Goal: Answer question/provide support

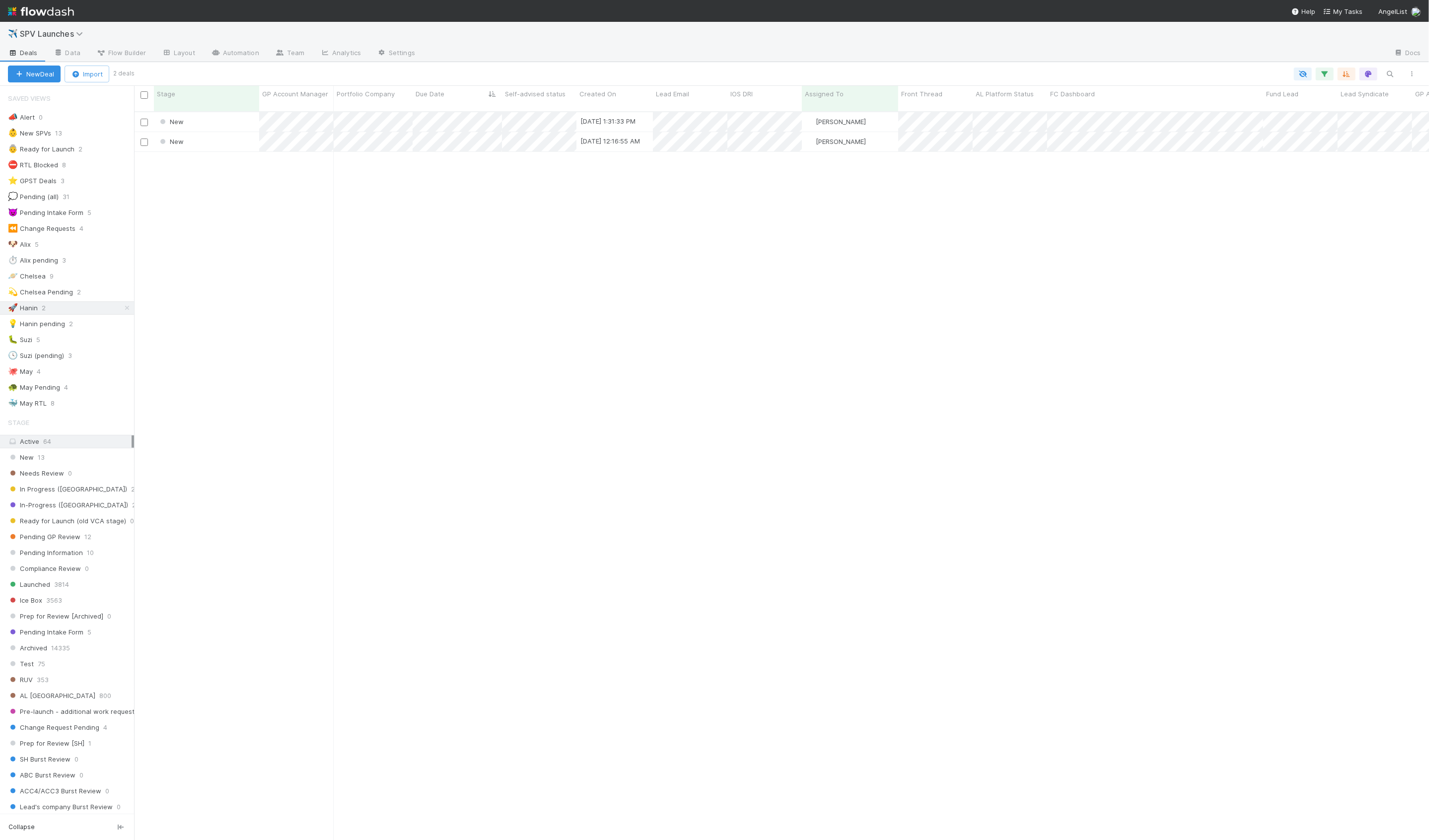
scroll to position [737, 1295]
click at [239, 203] on div "New 9/1/25, 1:31:33 PM Hanin Almoallim 0 0 0 0 0 0 0 0 1 0 0 0 New 8/30/25, 12:…" at bounding box center [781, 480] width 1295 height 736
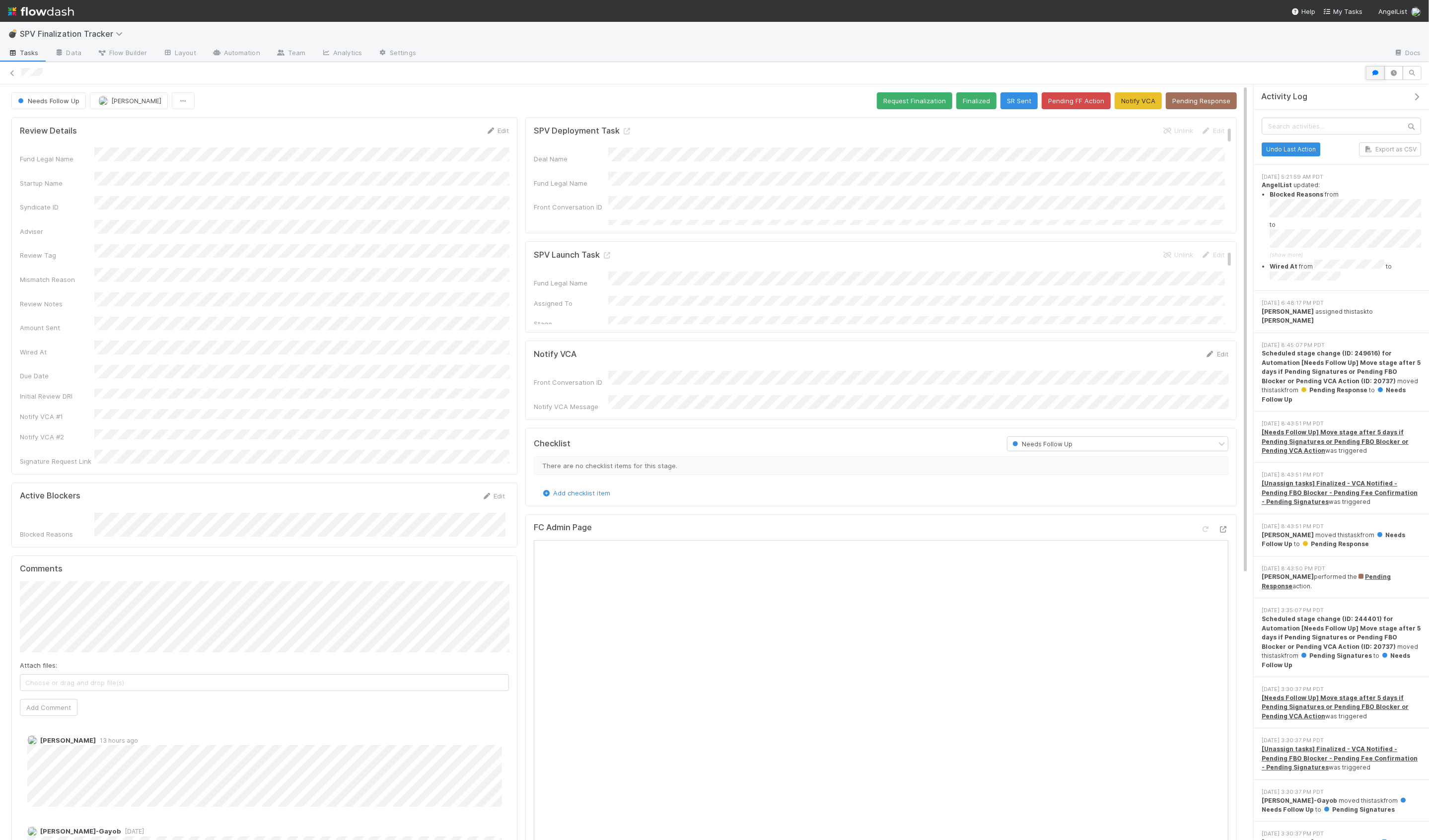
click at [1378, 76] on button "button" at bounding box center [1375, 73] width 19 height 14
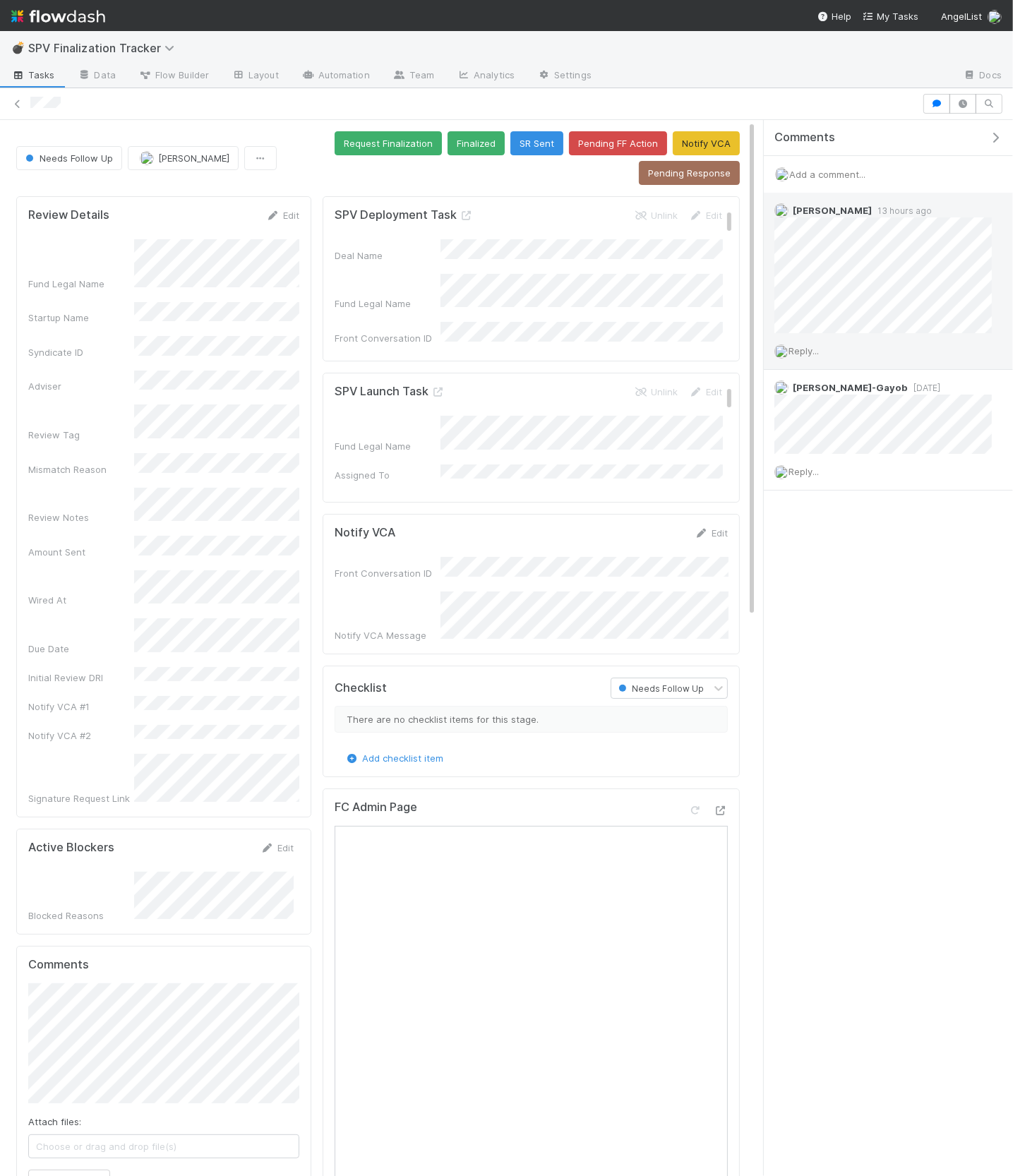
click at [807, 352] on span "Reply..." at bounding box center [804, 351] width 30 height 11
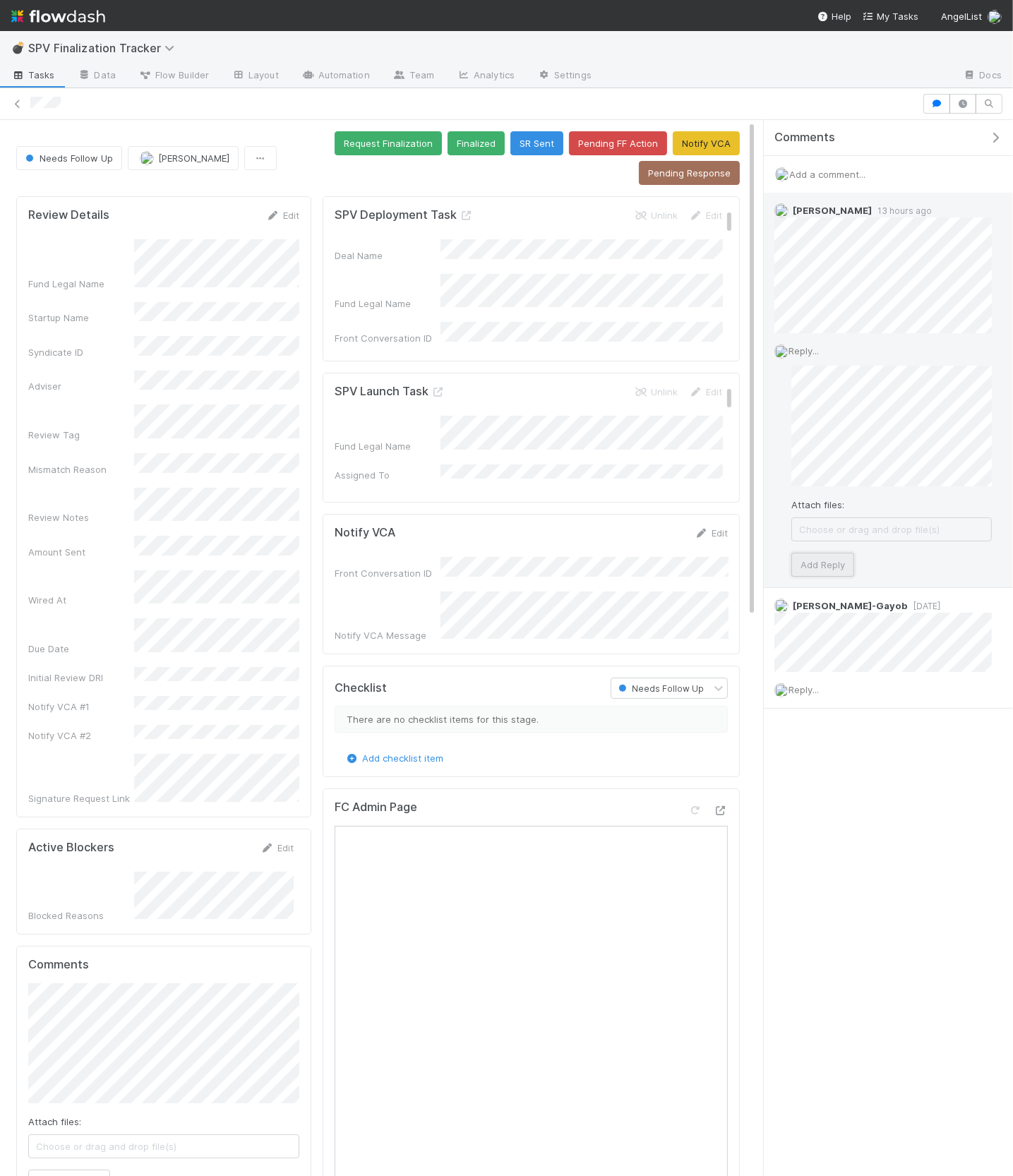
click at [839, 561] on button "Add Reply" at bounding box center [823, 565] width 63 height 24
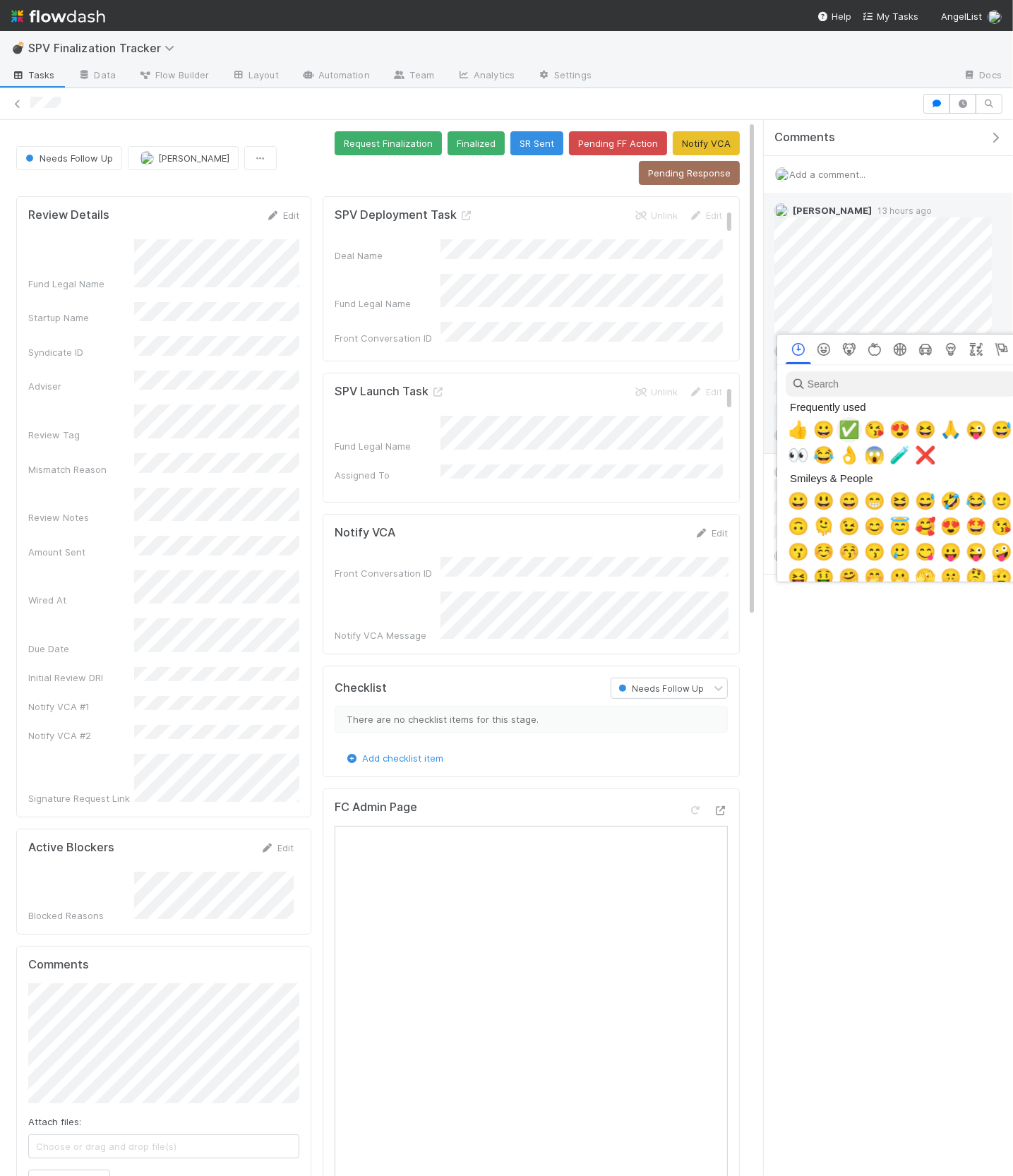
click at [849, 439] on span "✅" at bounding box center [850, 429] width 22 height 20
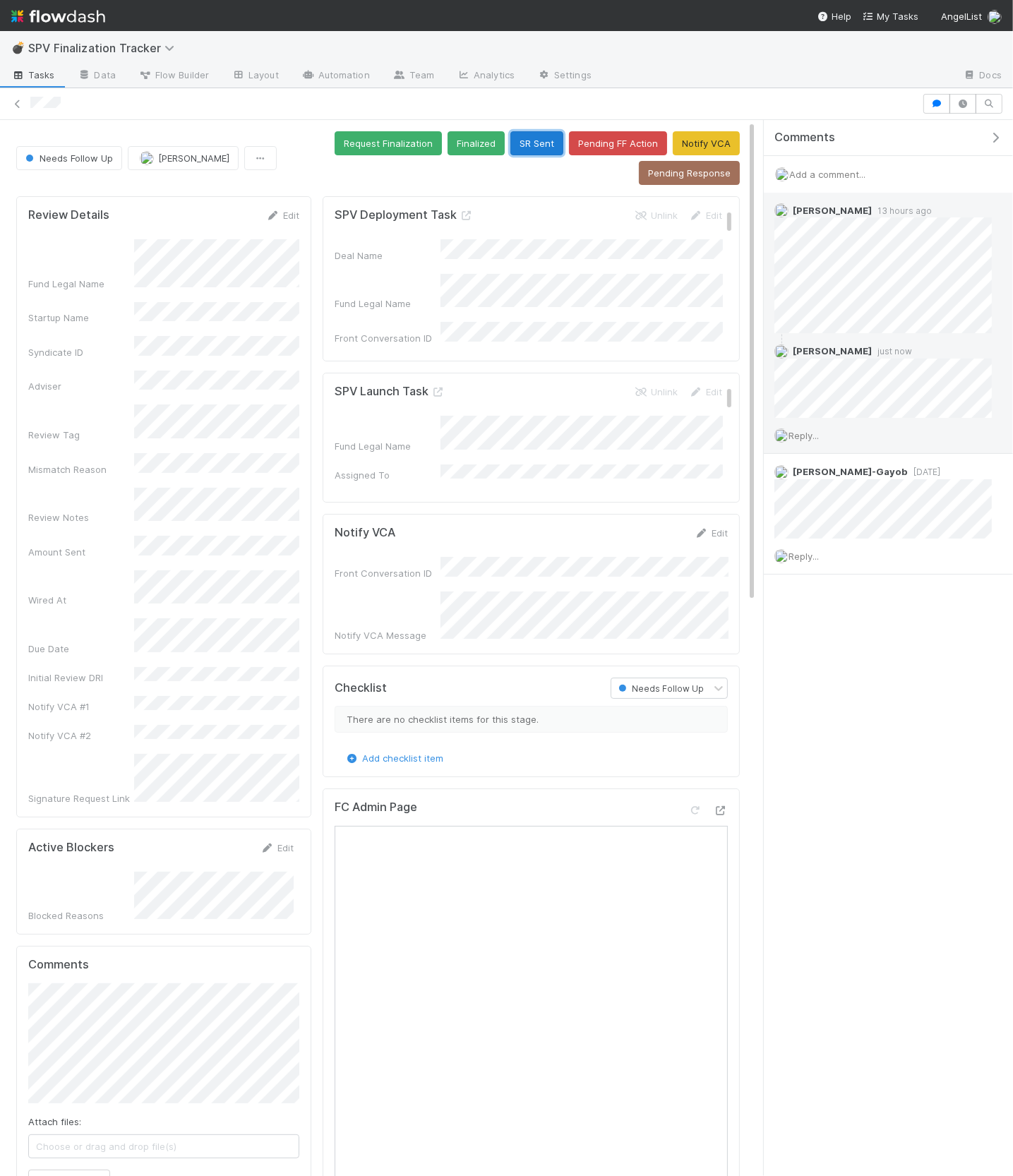
click at [540, 139] on button "SR Sent" at bounding box center [537, 143] width 53 height 24
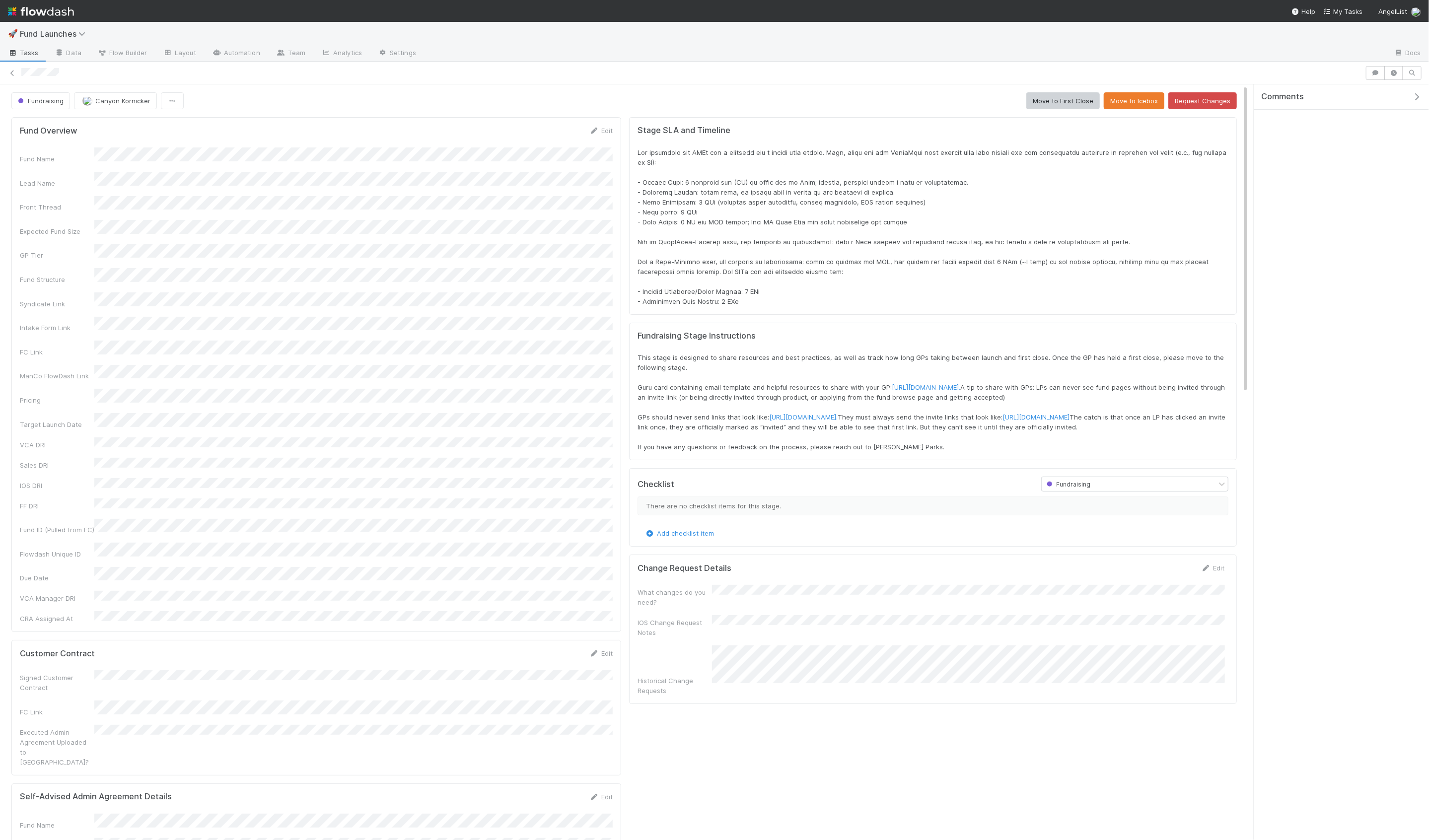
scroll to position [202, 1209]
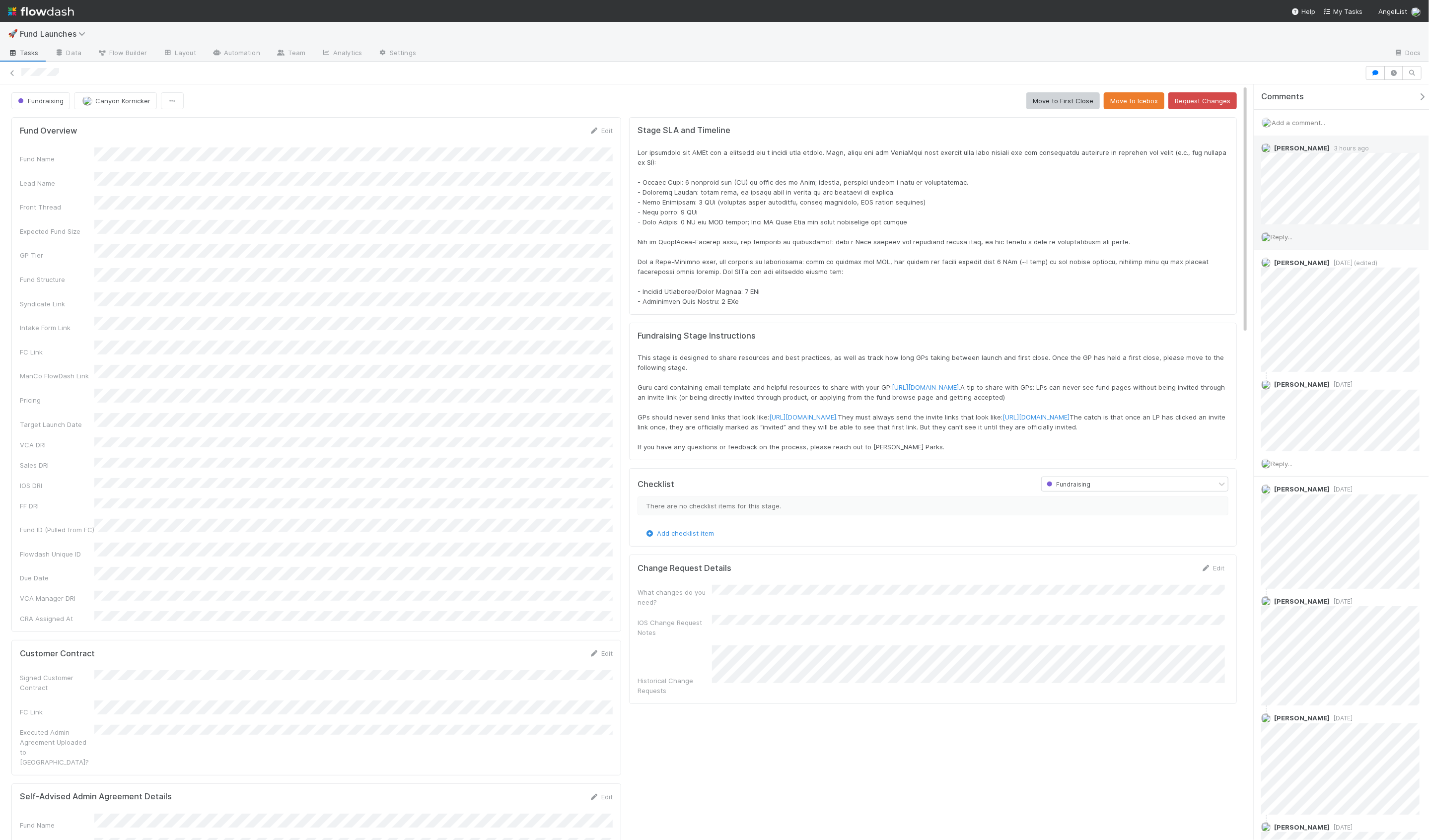
click at [1279, 235] on span "Reply..." at bounding box center [1282, 237] width 21 height 8
click at [1297, 390] on button "Add Reply" at bounding box center [1295, 387] width 44 height 17
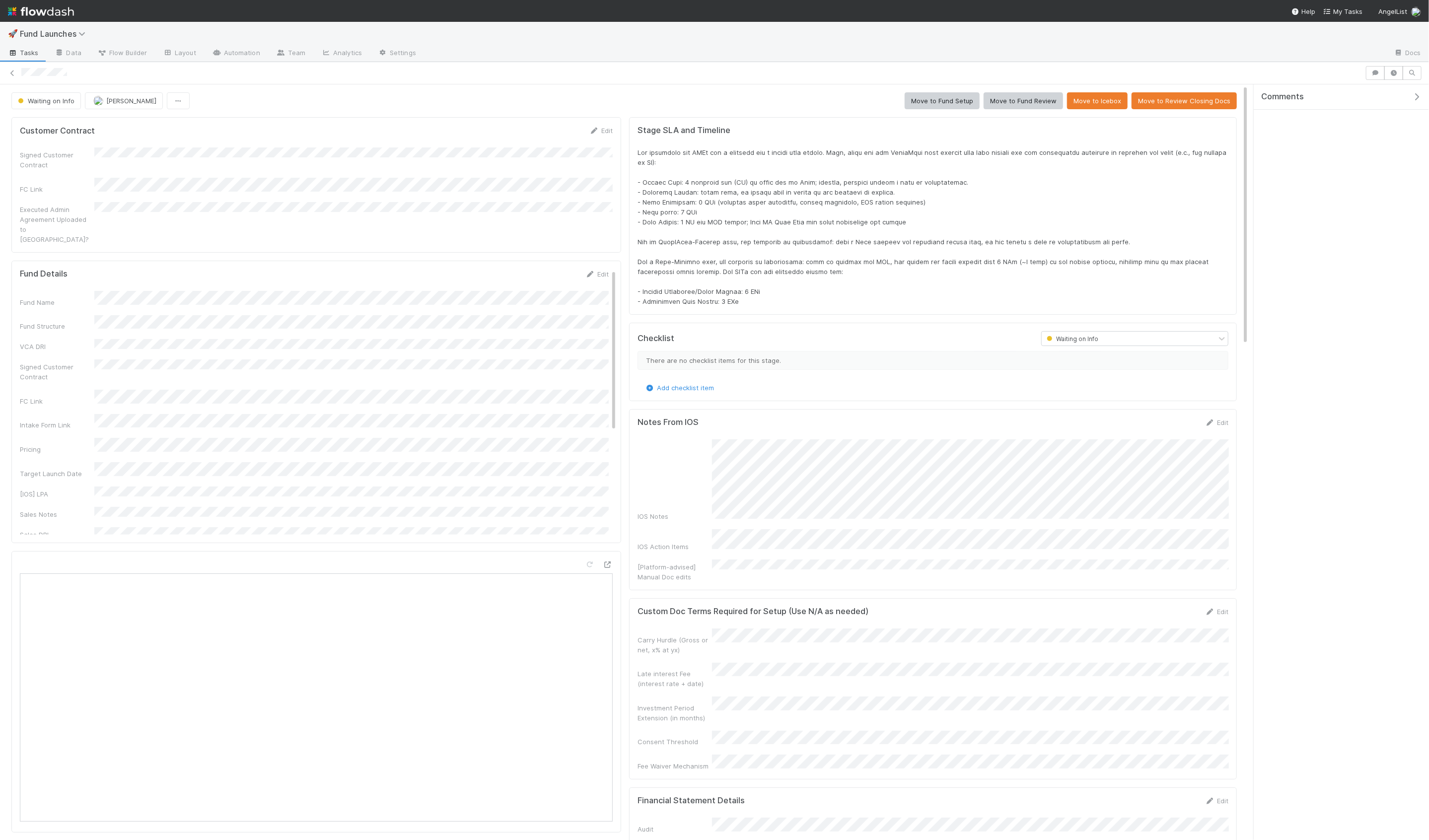
scroll to position [202, 1209]
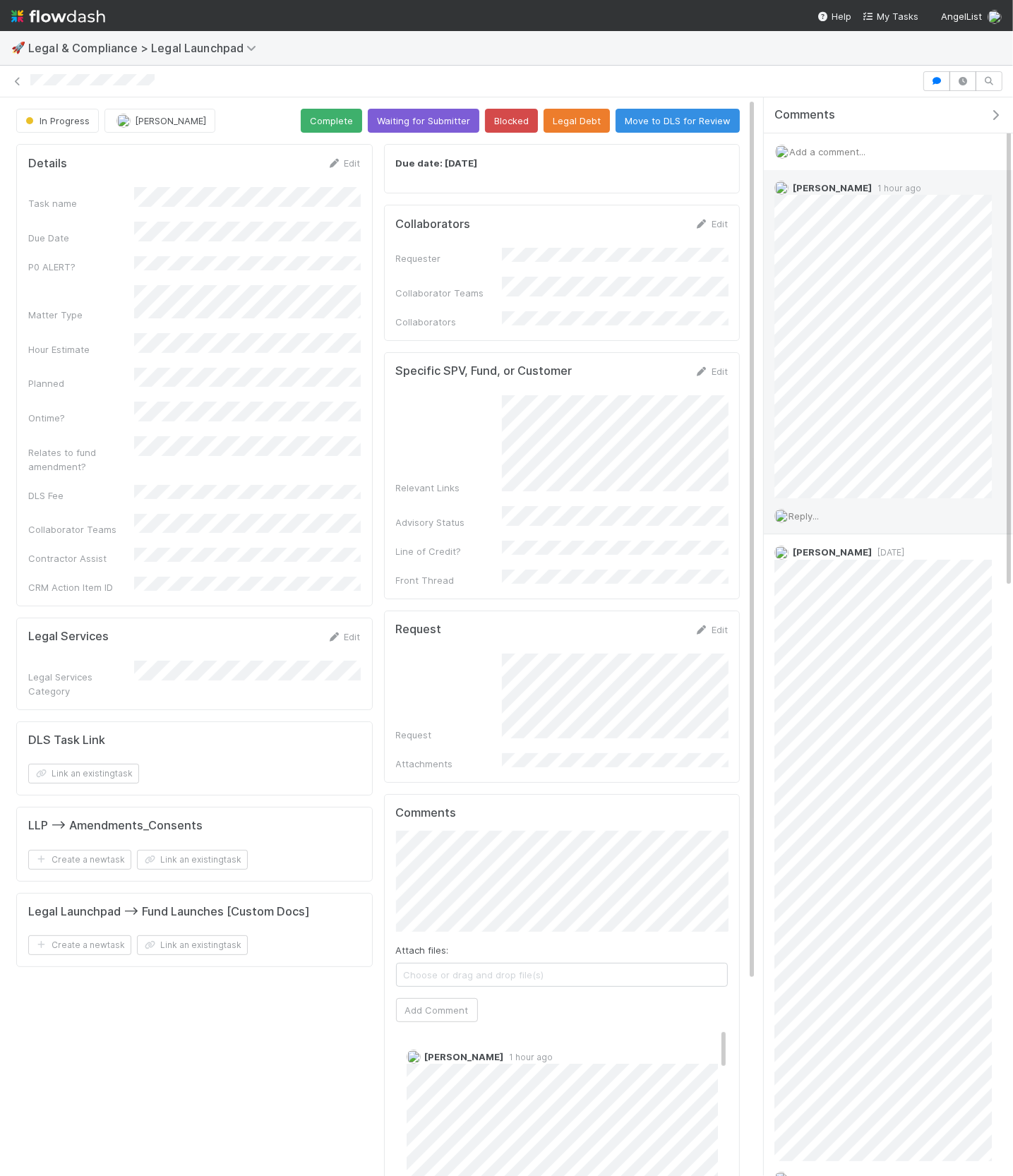
click at [803, 514] on span "Reply..." at bounding box center [804, 516] width 30 height 11
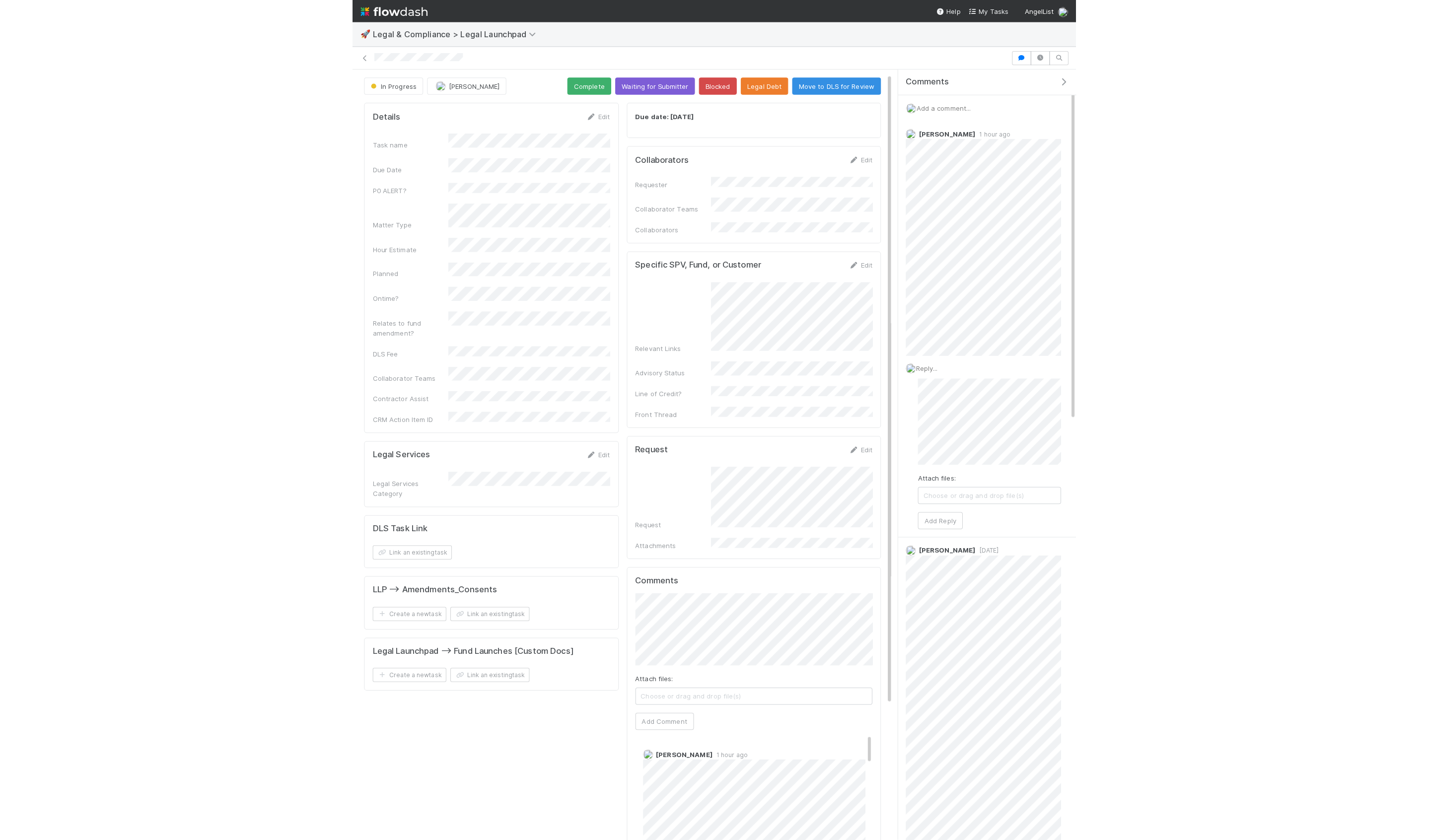
scroll to position [9, 0]
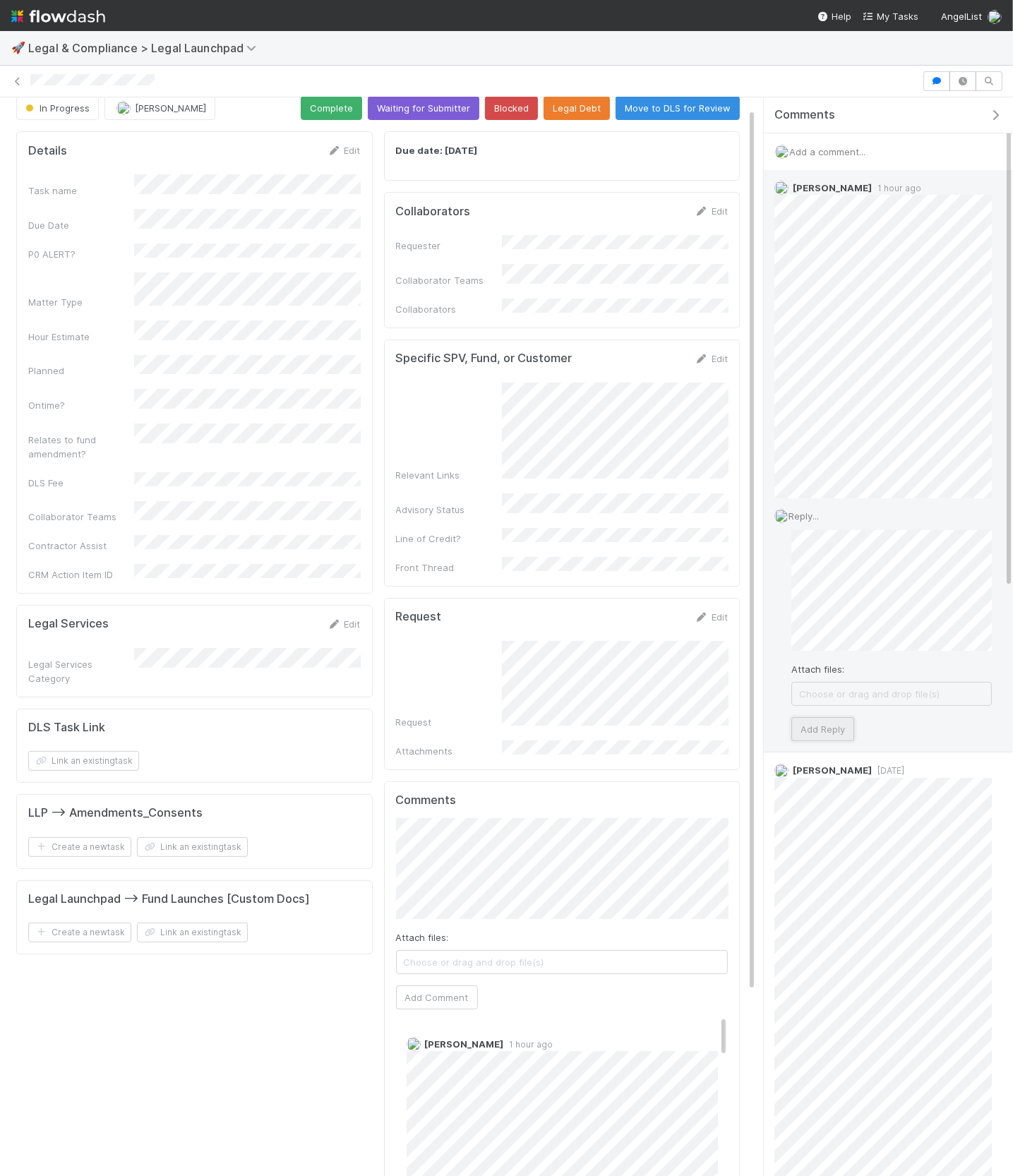
click at [816, 726] on button "Add Reply" at bounding box center [823, 729] width 63 height 24
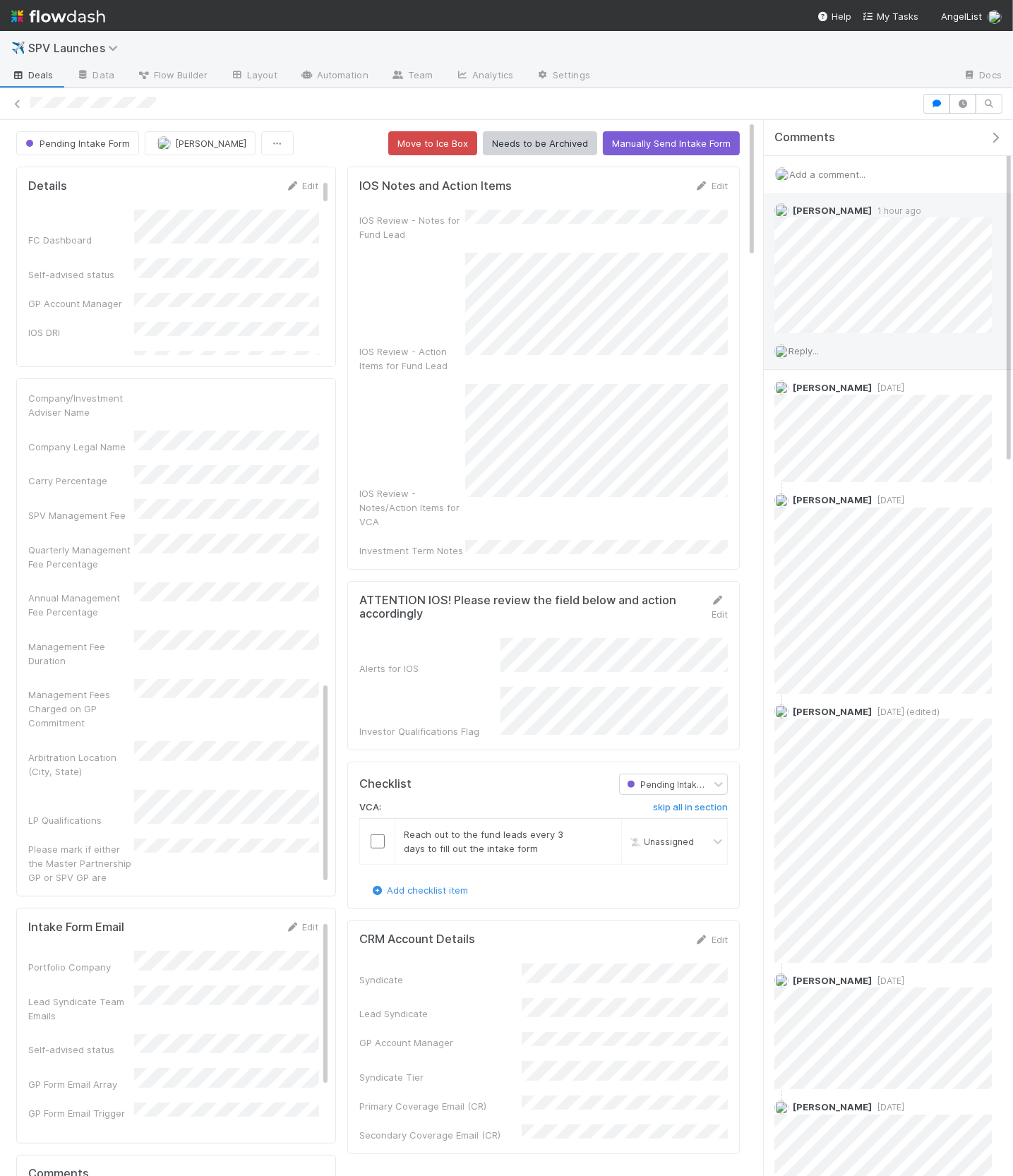
click at [816, 346] on span "Reply..." at bounding box center [804, 351] width 30 height 11
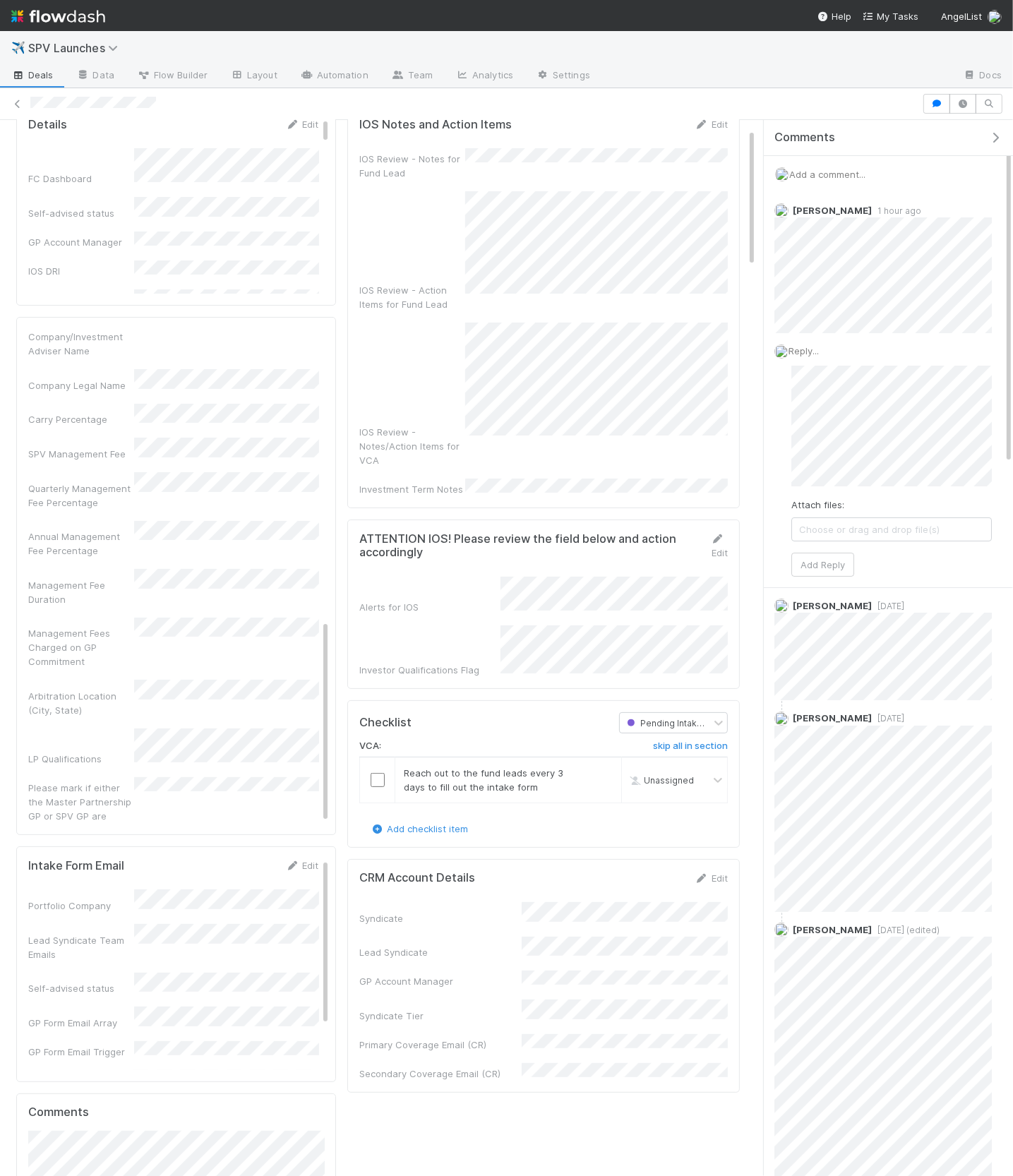
scroll to position [77, 0]
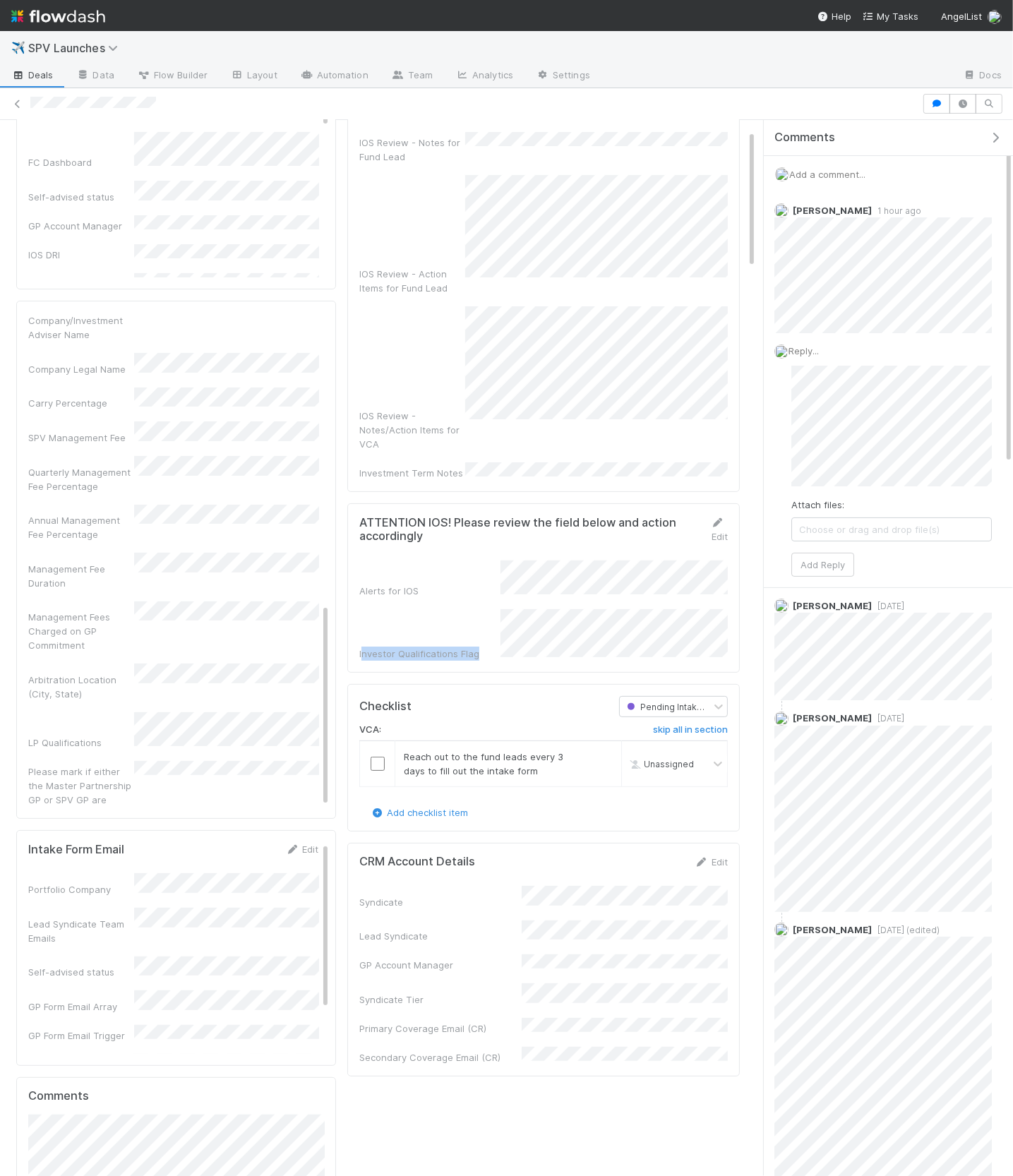
drag, startPoint x: 445, startPoint y: 556, endPoint x: 499, endPoint y: 560, distance: 54.1
click at [499, 647] on div "Investor Qualifications Flag" at bounding box center [430, 654] width 141 height 14
drag, startPoint x: 357, startPoint y: 554, endPoint x: 478, endPoint y: 551, distance: 121.0
click at [478, 551] on div "ATTENTION IOS! Please review the field below and action accordingly Edit Alerts…" at bounding box center [544, 588] width 393 height 169
click at [959, 106] on icon "button" at bounding box center [964, 104] width 14 height 9
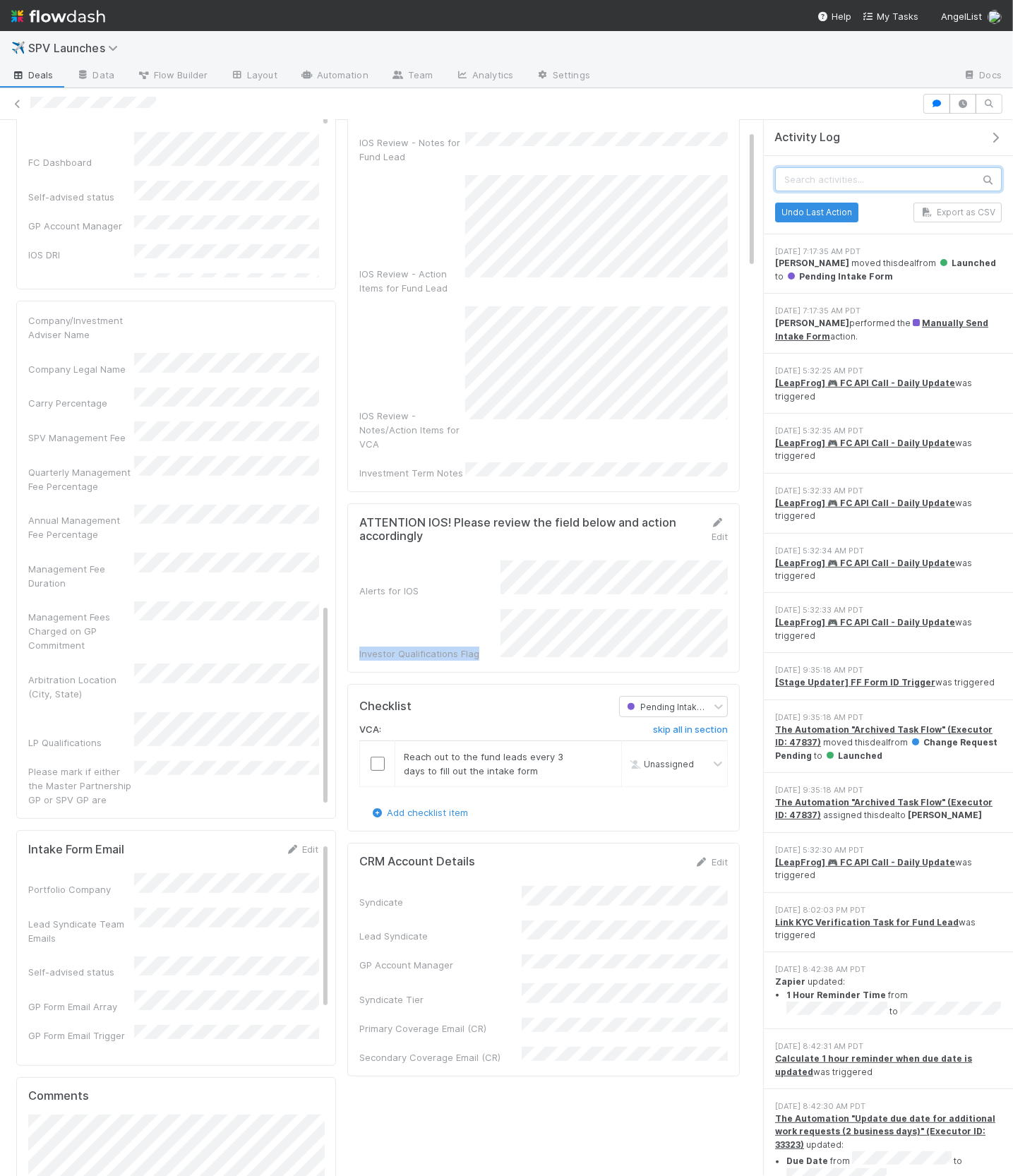
click at [871, 178] on input "text" at bounding box center [889, 179] width 226 height 24
paste input "Investor Qualifications Flag"
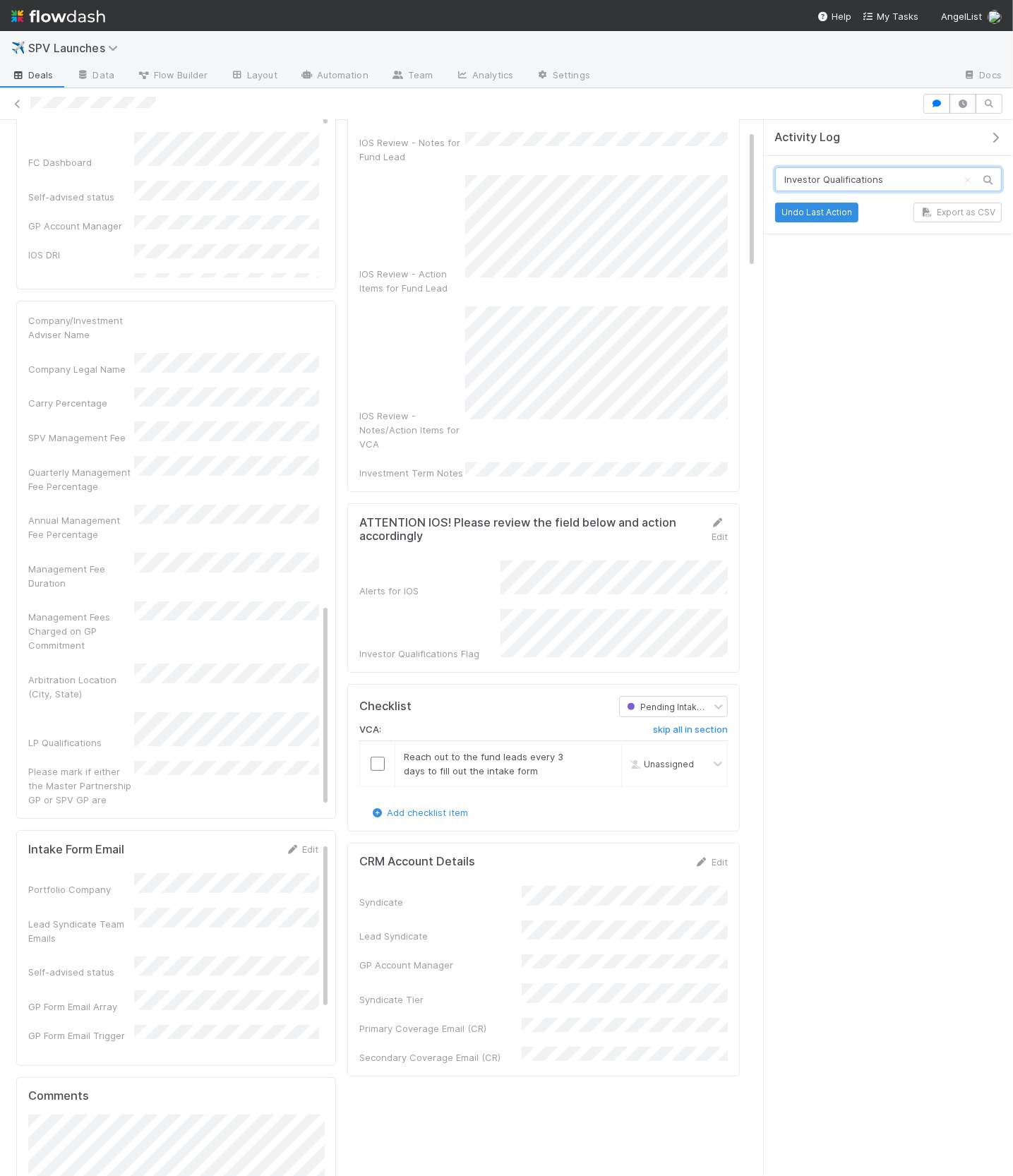
type input "Investor Qualifications"
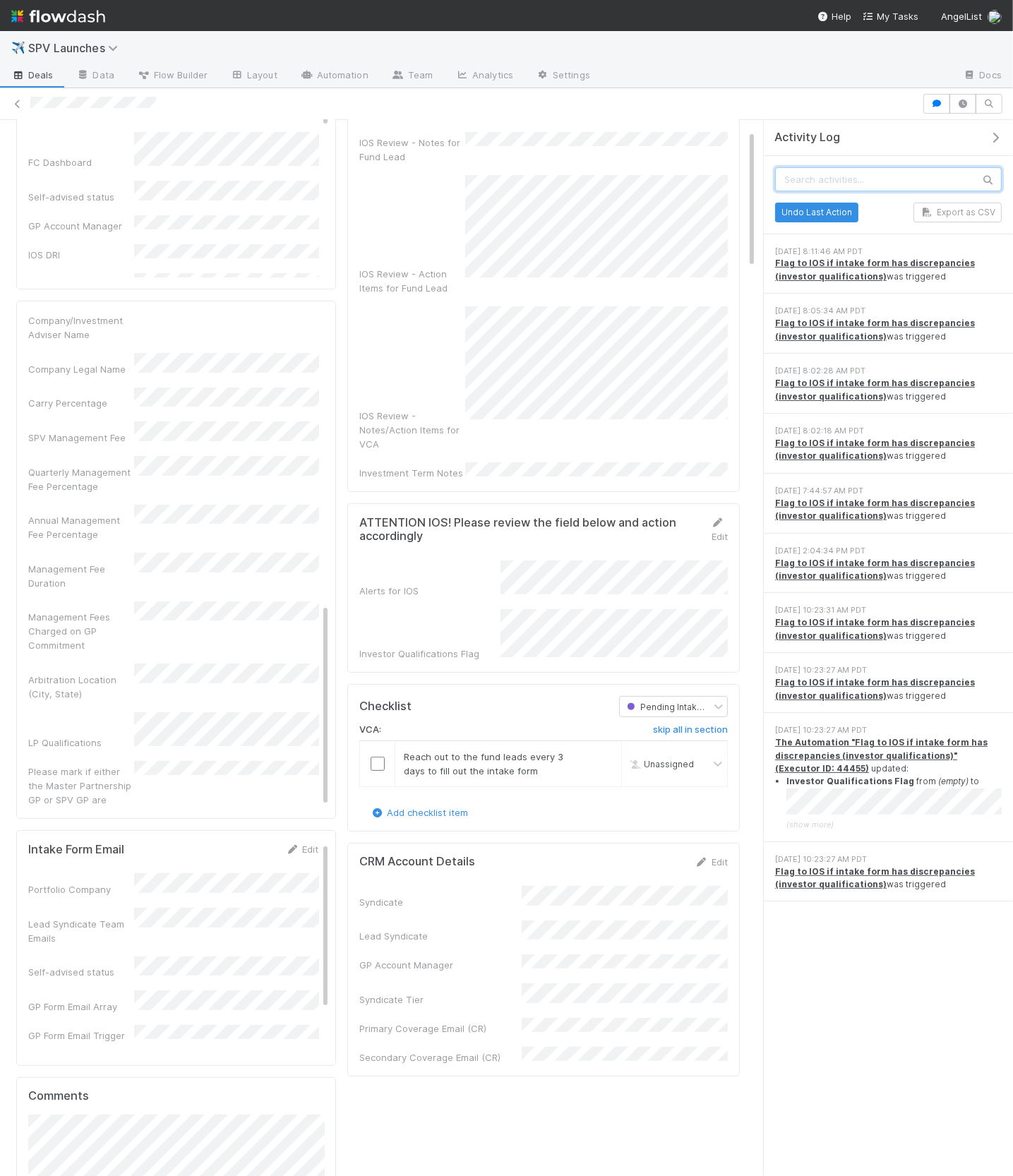
click at [909, 167] on input "text" at bounding box center [889, 179] width 226 height 24
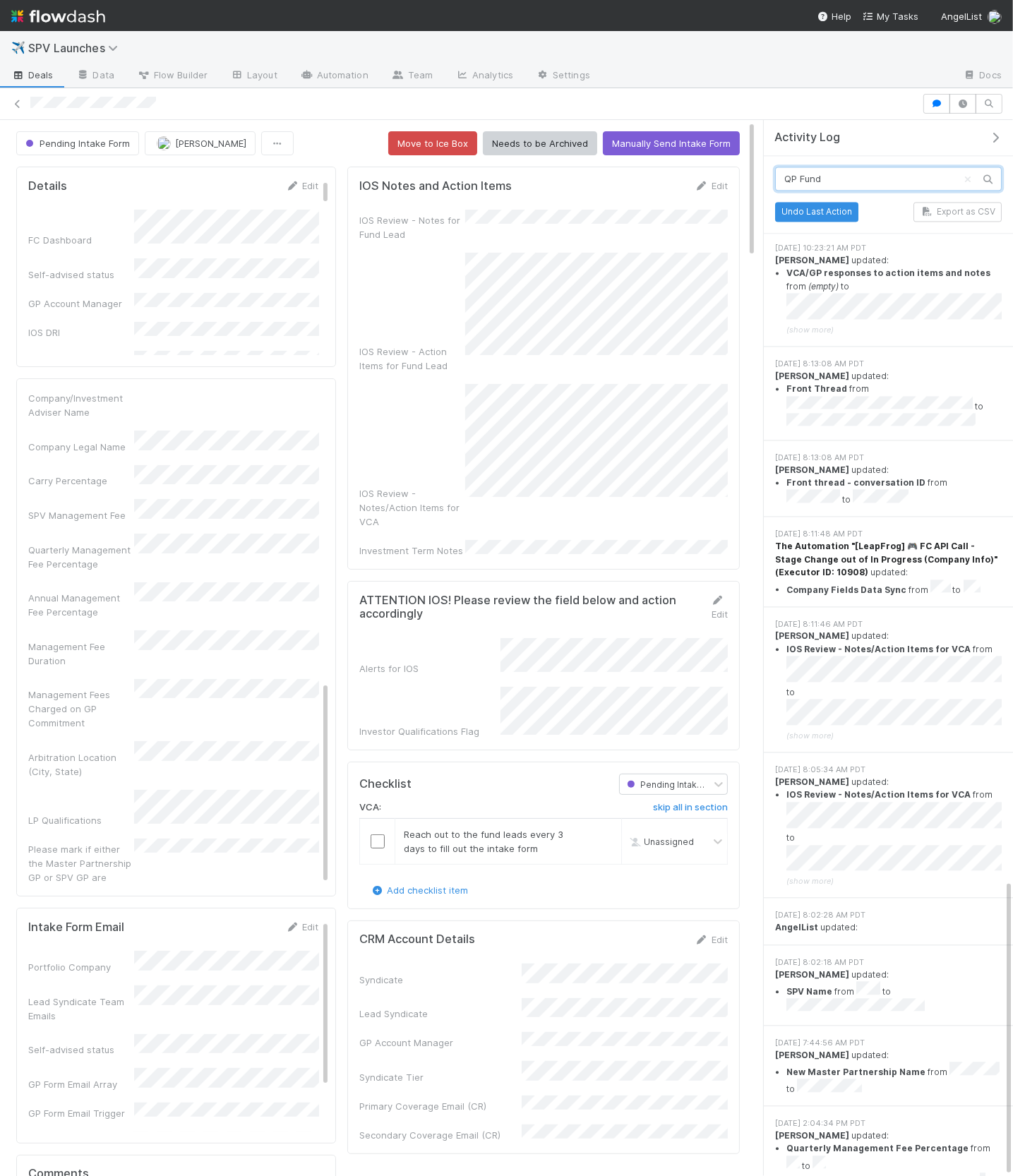
scroll to position [2698, 0]
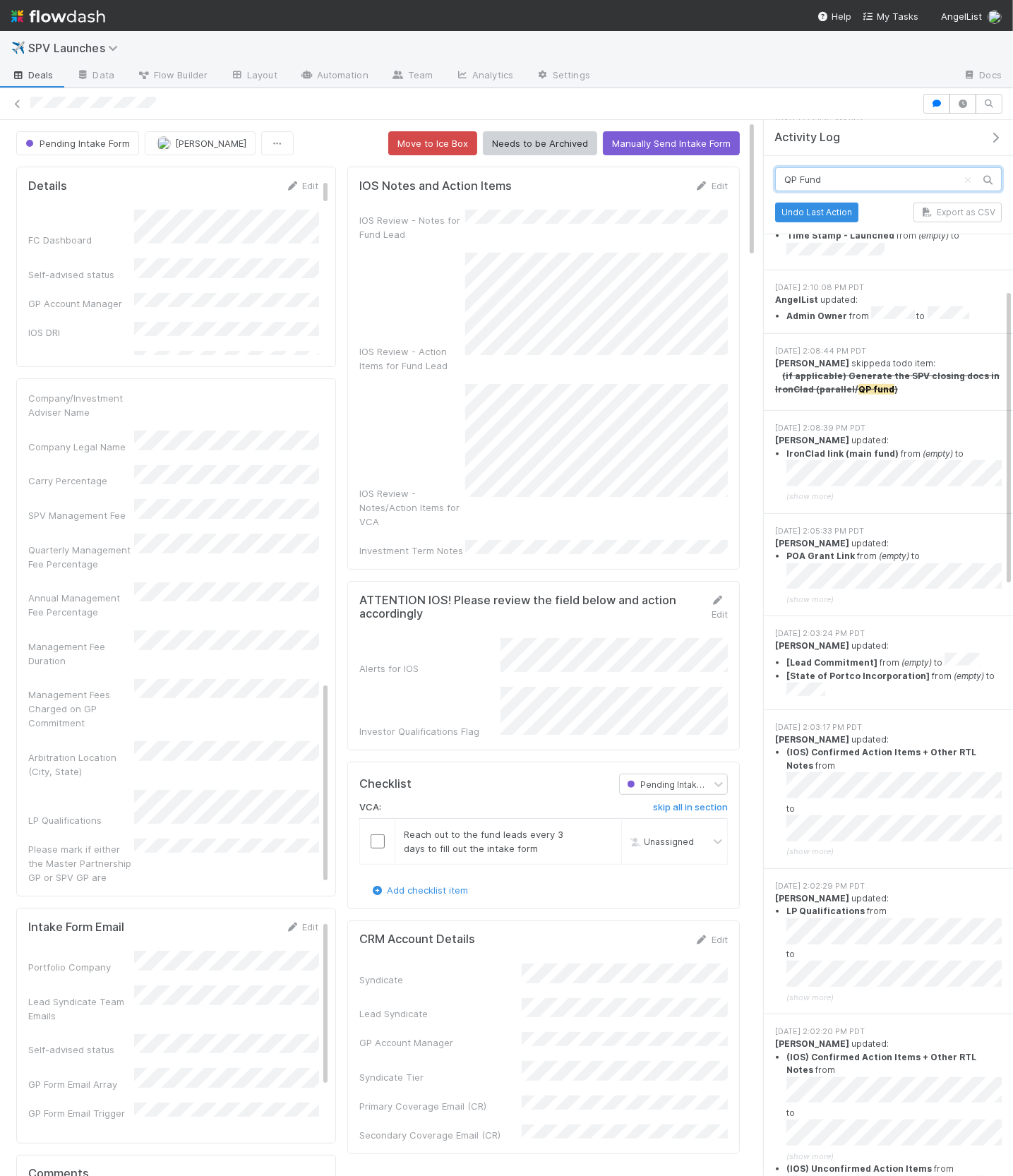
type input "QP Fund"
click at [991, 133] on icon "button" at bounding box center [995, 138] width 14 height 11
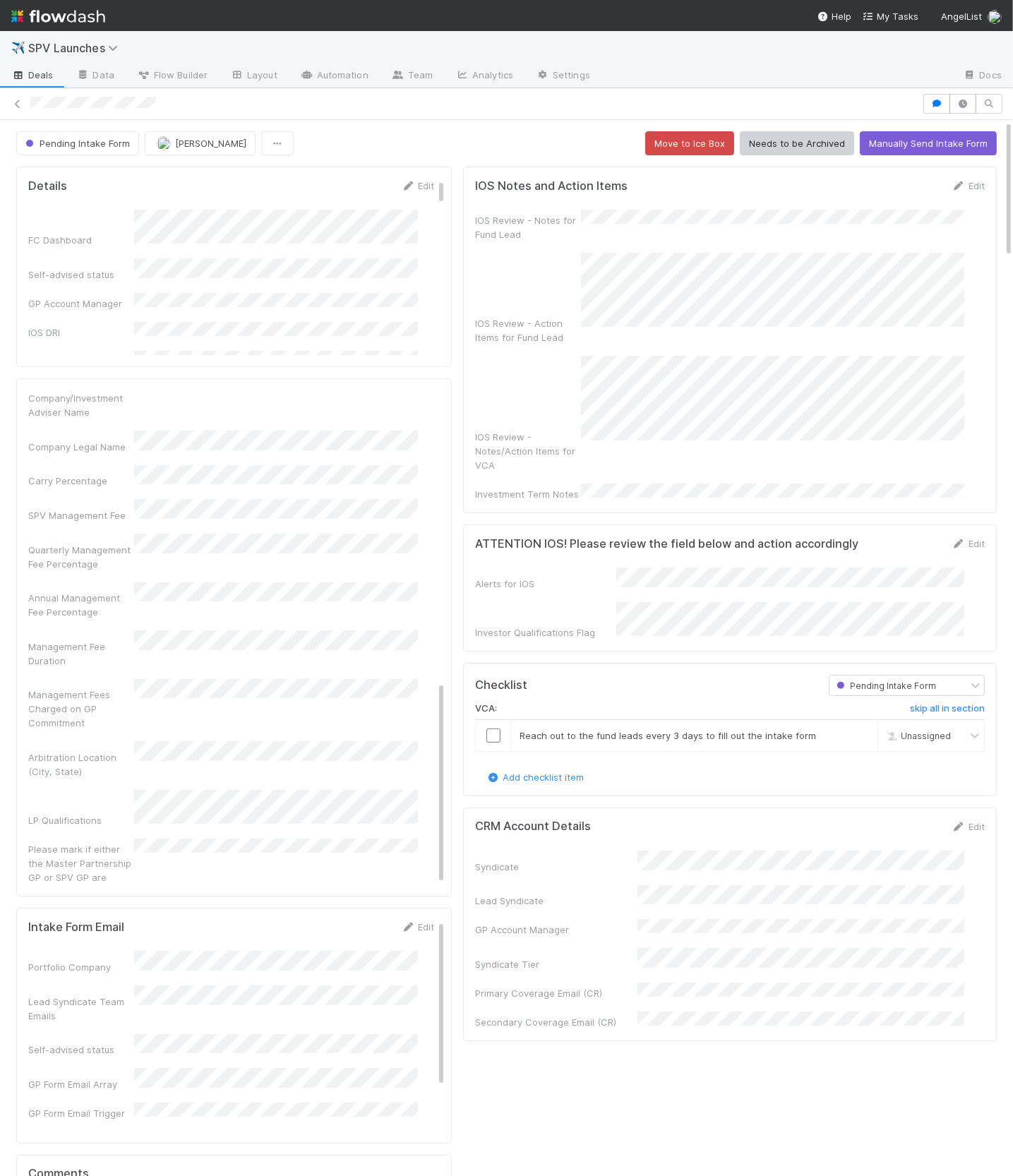
scroll to position [9215, 0]
click at [937, 104] on icon "button" at bounding box center [937, 104] width 14 height 9
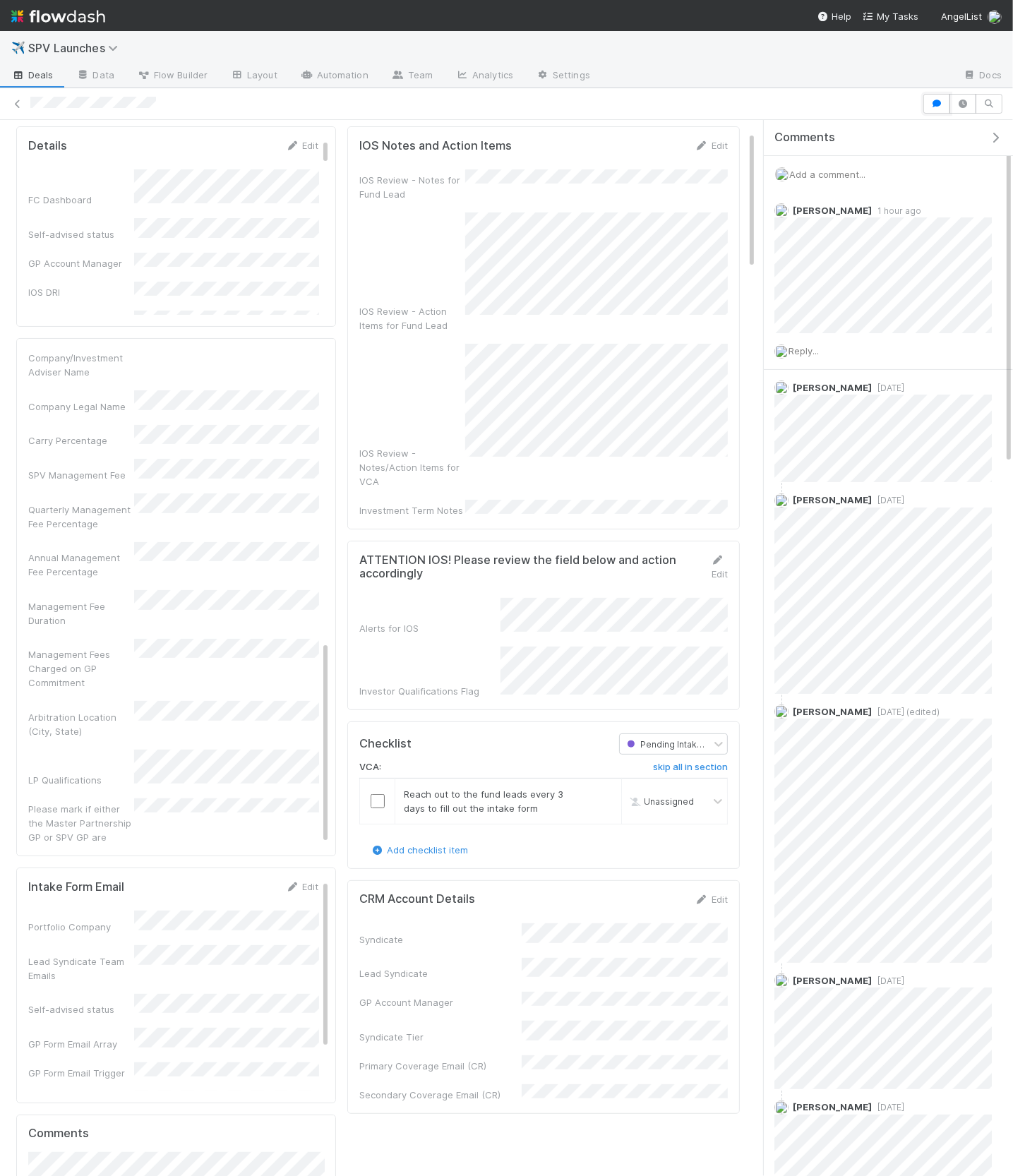
scroll to position [96, 0]
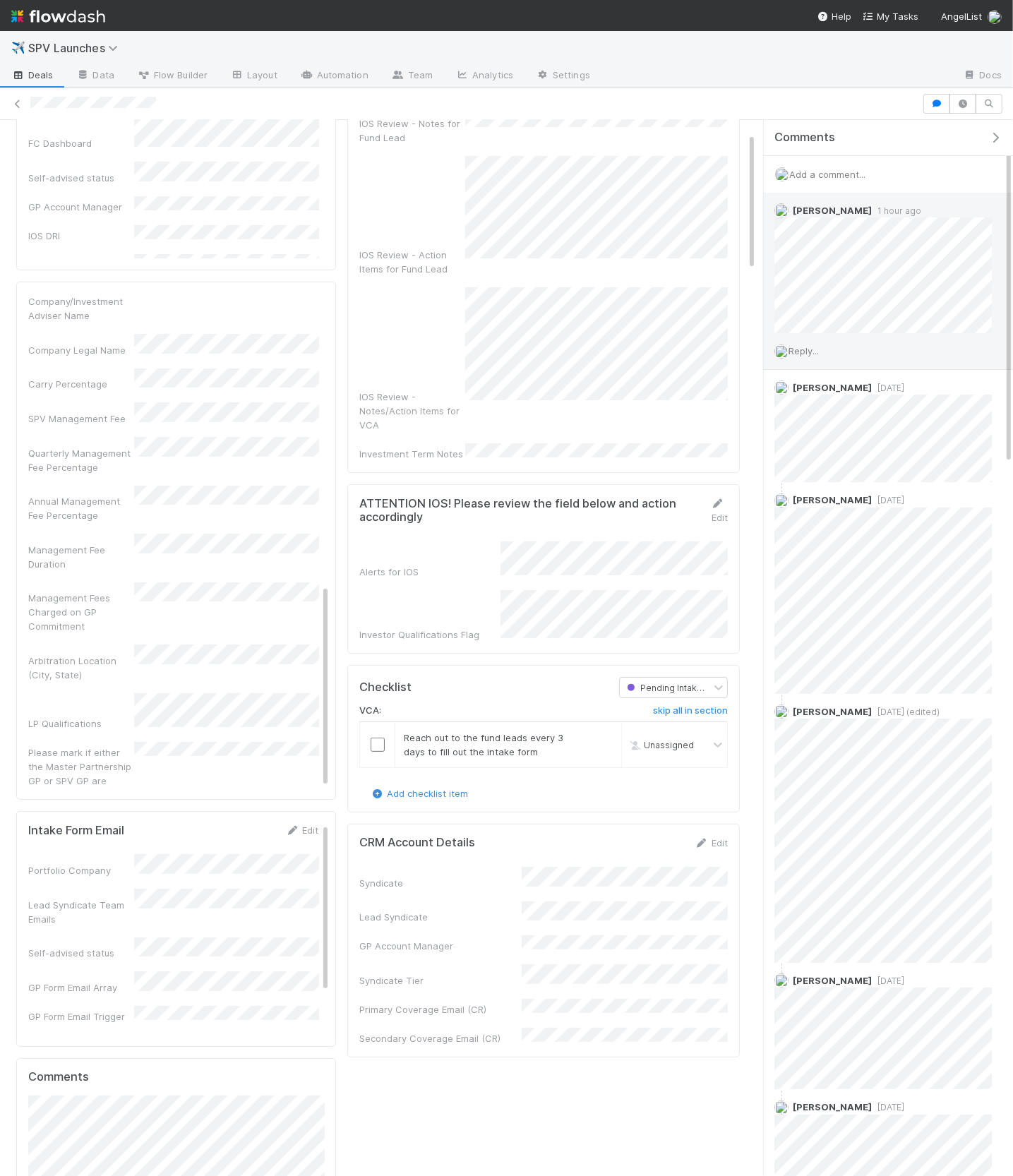
click at [808, 365] on div "Reply..." at bounding box center [883, 351] width 238 height 35
click at [808, 356] on div "Reply..." at bounding box center [883, 351] width 238 height 35
click at [808, 348] on span "Reply..." at bounding box center [804, 351] width 30 height 11
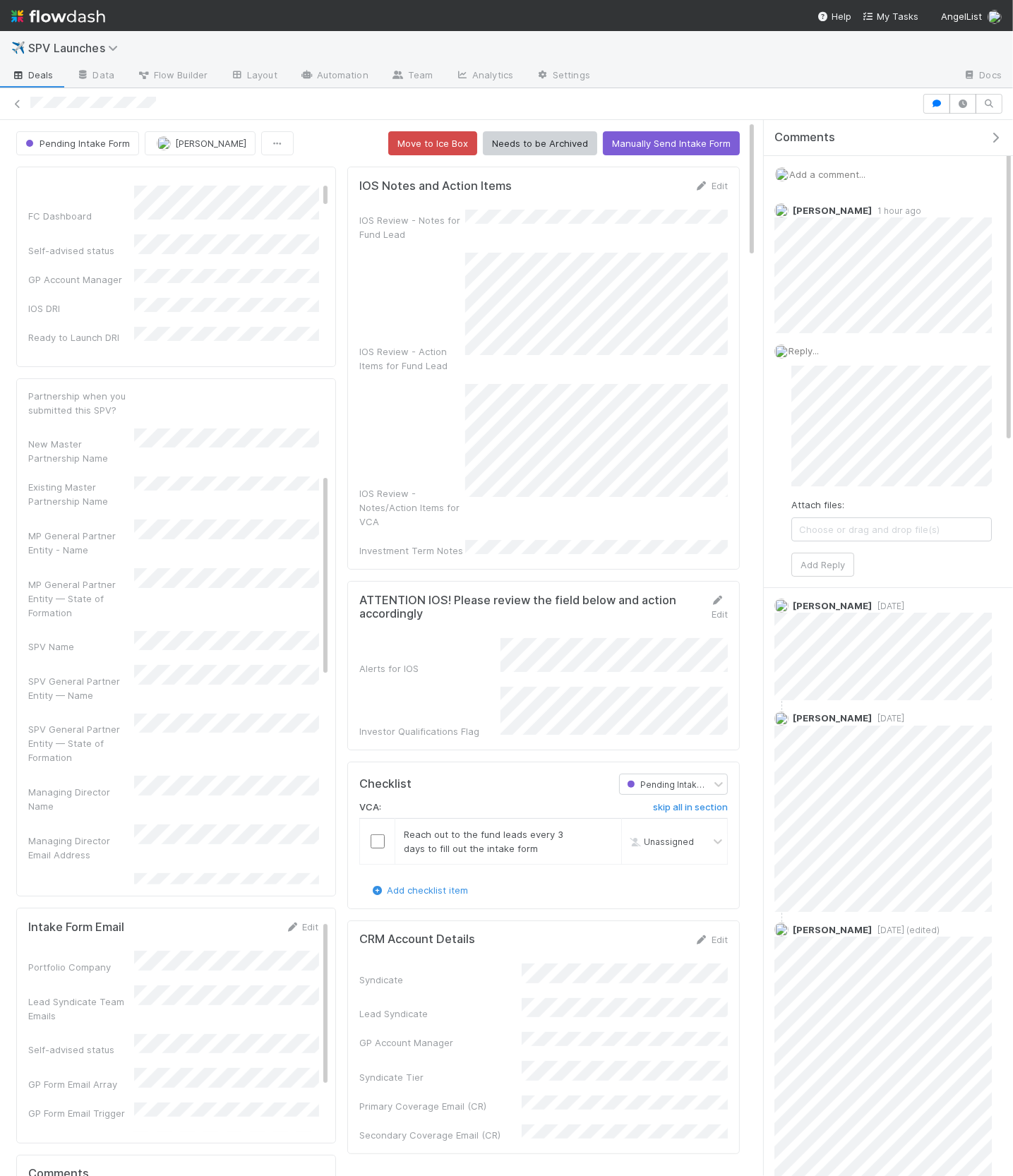
scroll to position [22, 0]
click at [961, 100] on icon "button" at bounding box center [964, 104] width 14 height 9
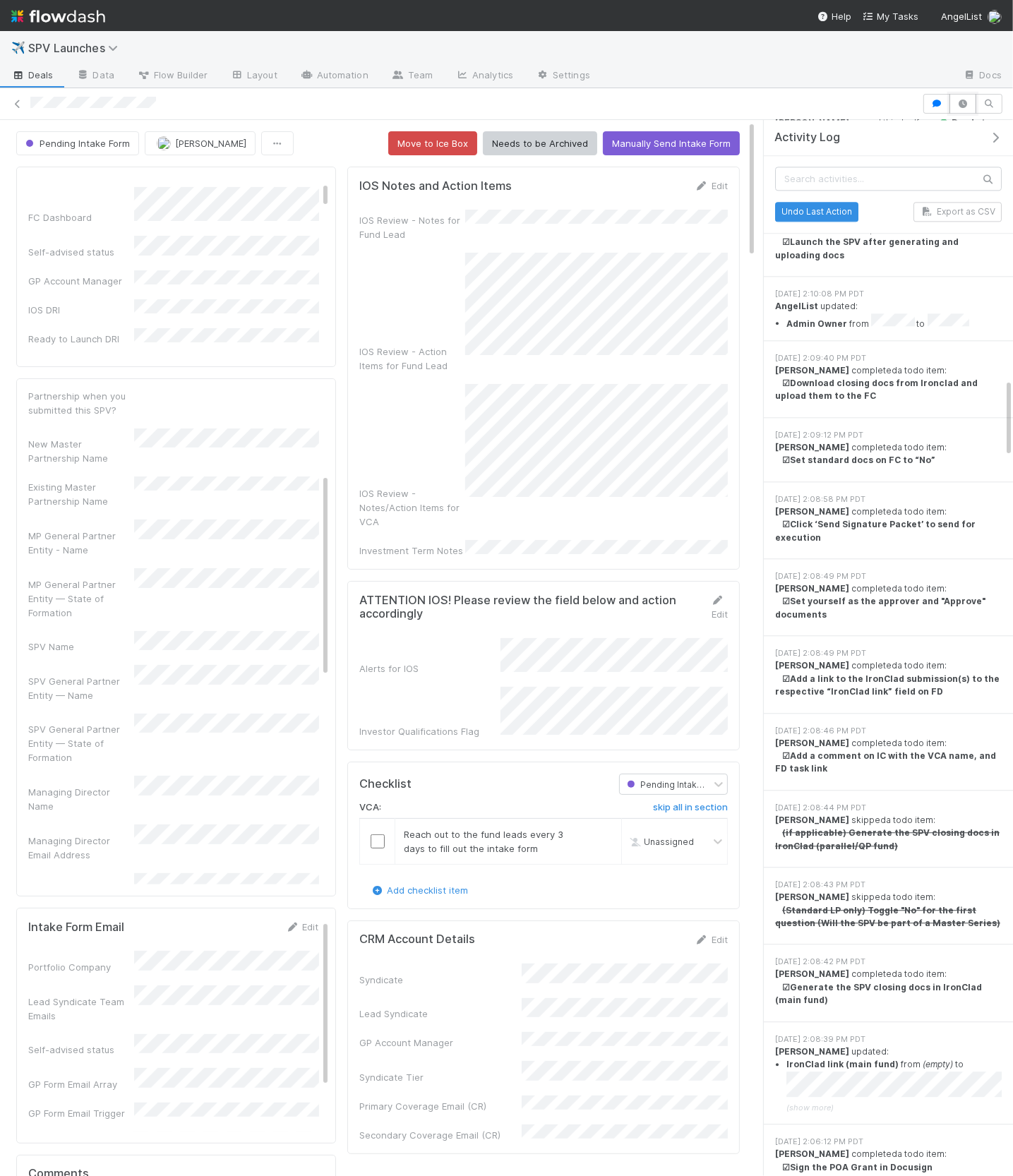
scroll to position [3675, 0]
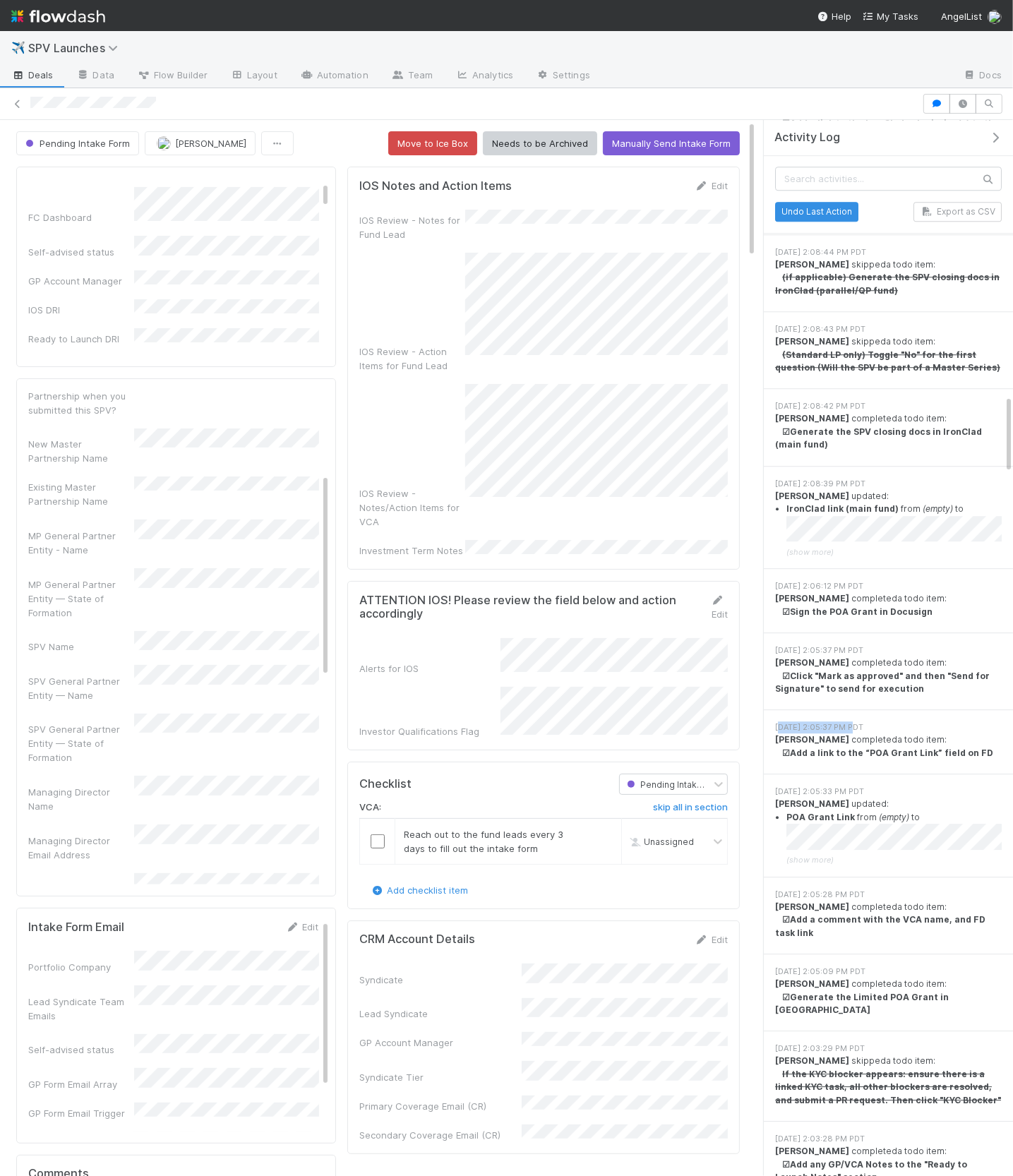
drag, startPoint x: 779, startPoint y: 411, endPoint x: 850, endPoint y: 411, distance: 71.0
click at [850, 721] on div "8/18/25, 2:05:37 PM PDT" at bounding box center [889, 727] width 226 height 12
click at [933, 104] on icon "button" at bounding box center [937, 104] width 14 height 9
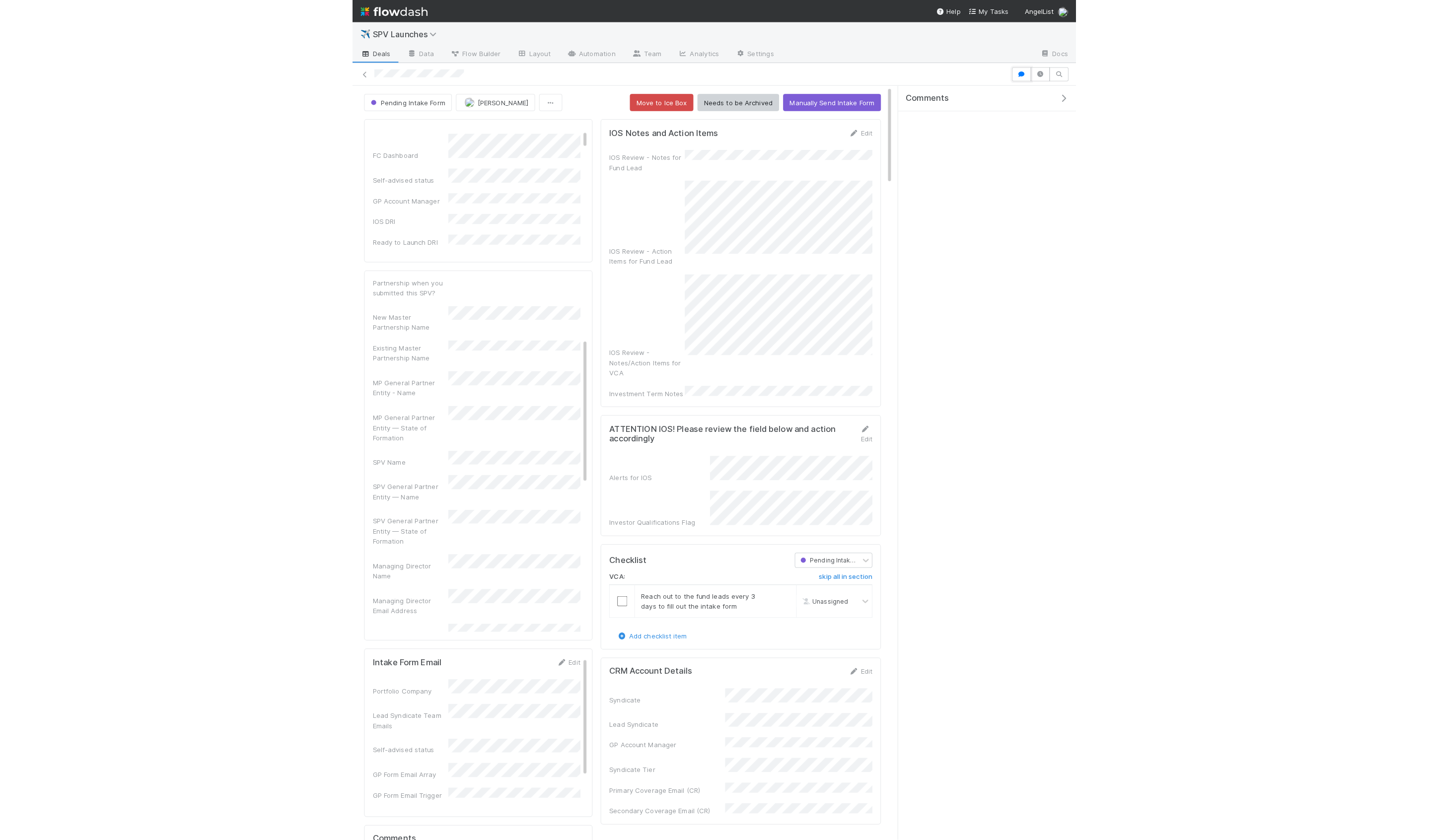
scroll to position [0, 0]
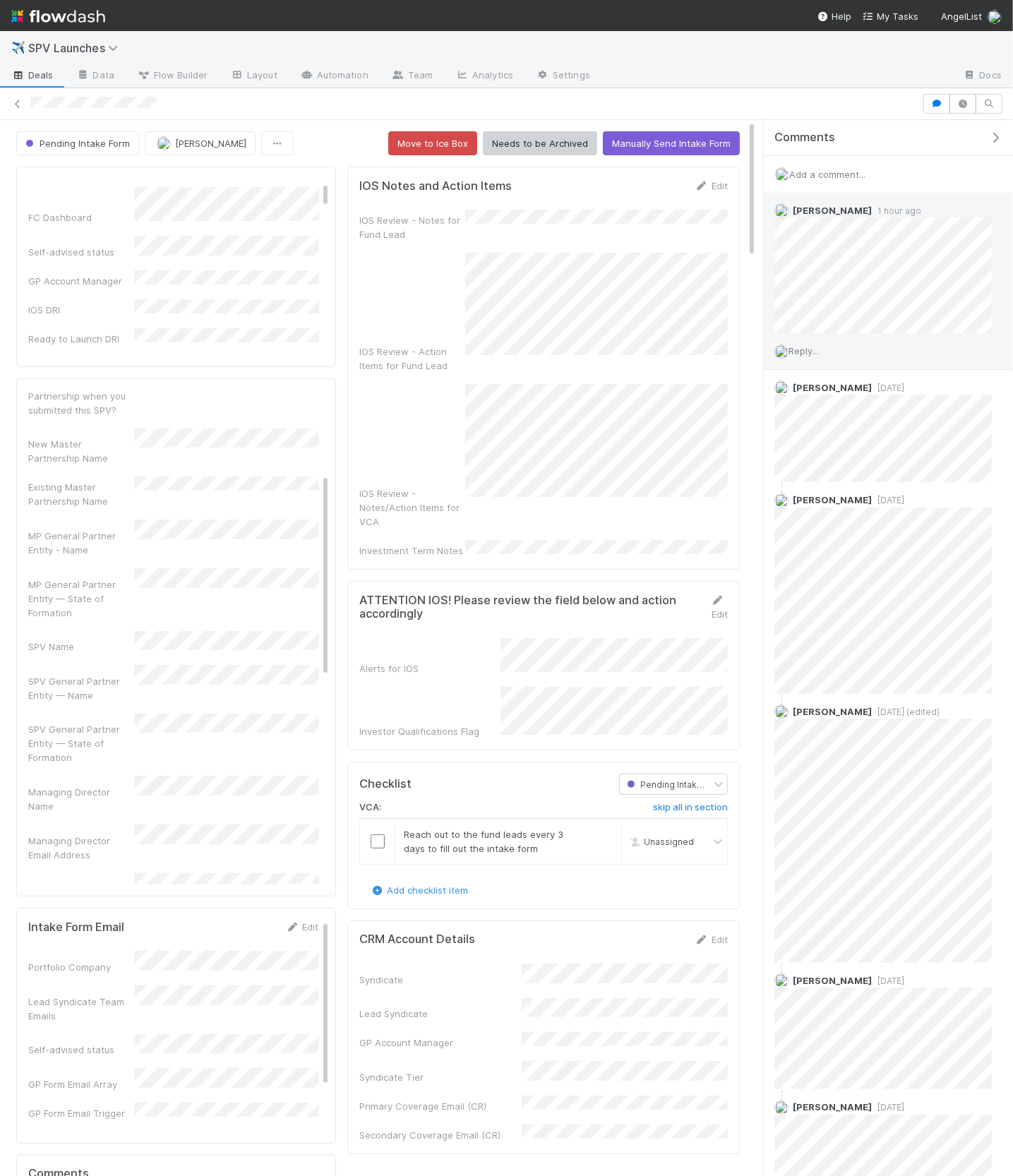
click at [795, 345] on span "Reply..." at bounding box center [804, 351] width 30 height 11
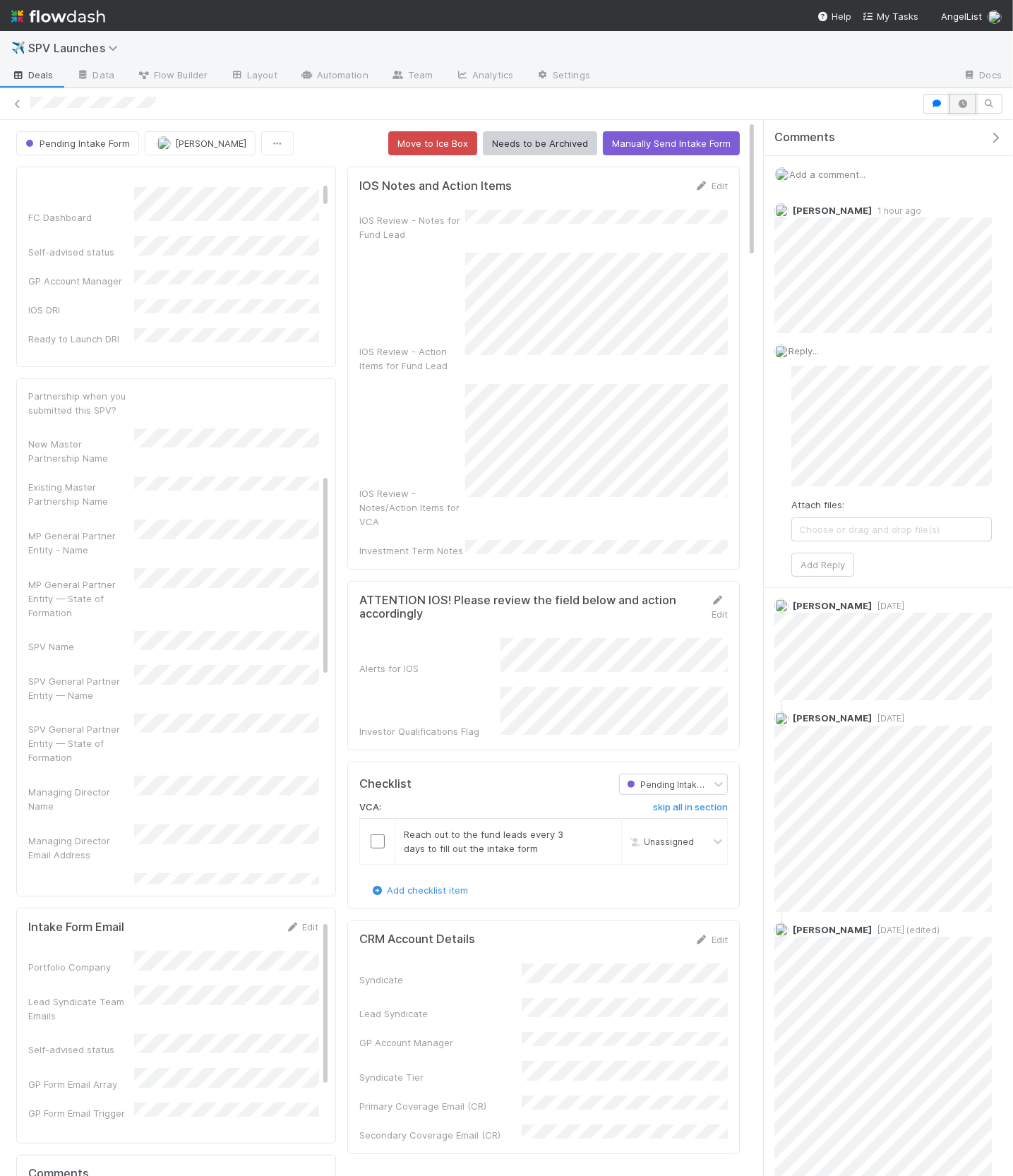
click at [960, 100] on icon "button" at bounding box center [964, 104] width 14 height 9
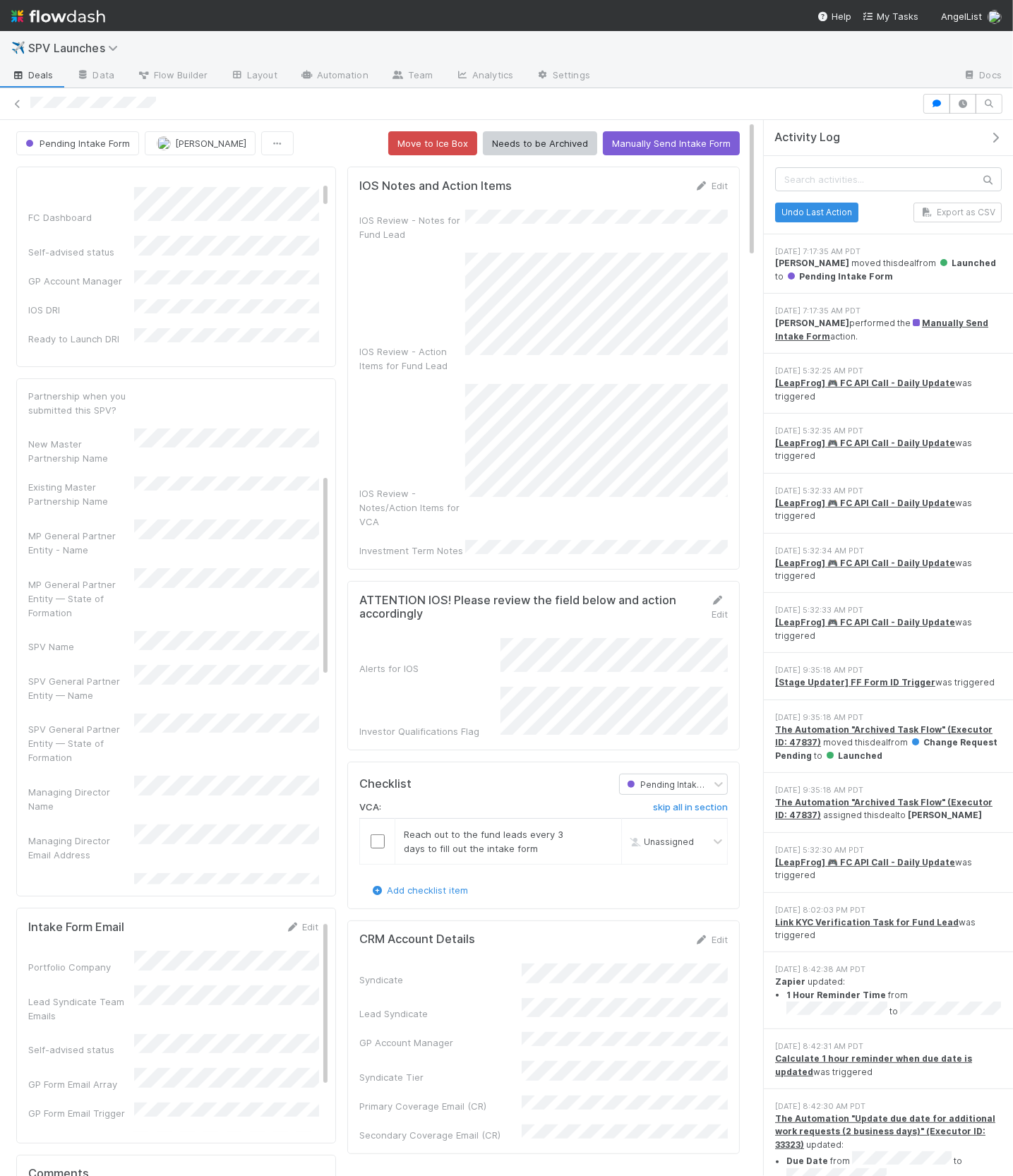
click at [996, 140] on icon "button" at bounding box center [995, 138] width 14 height 11
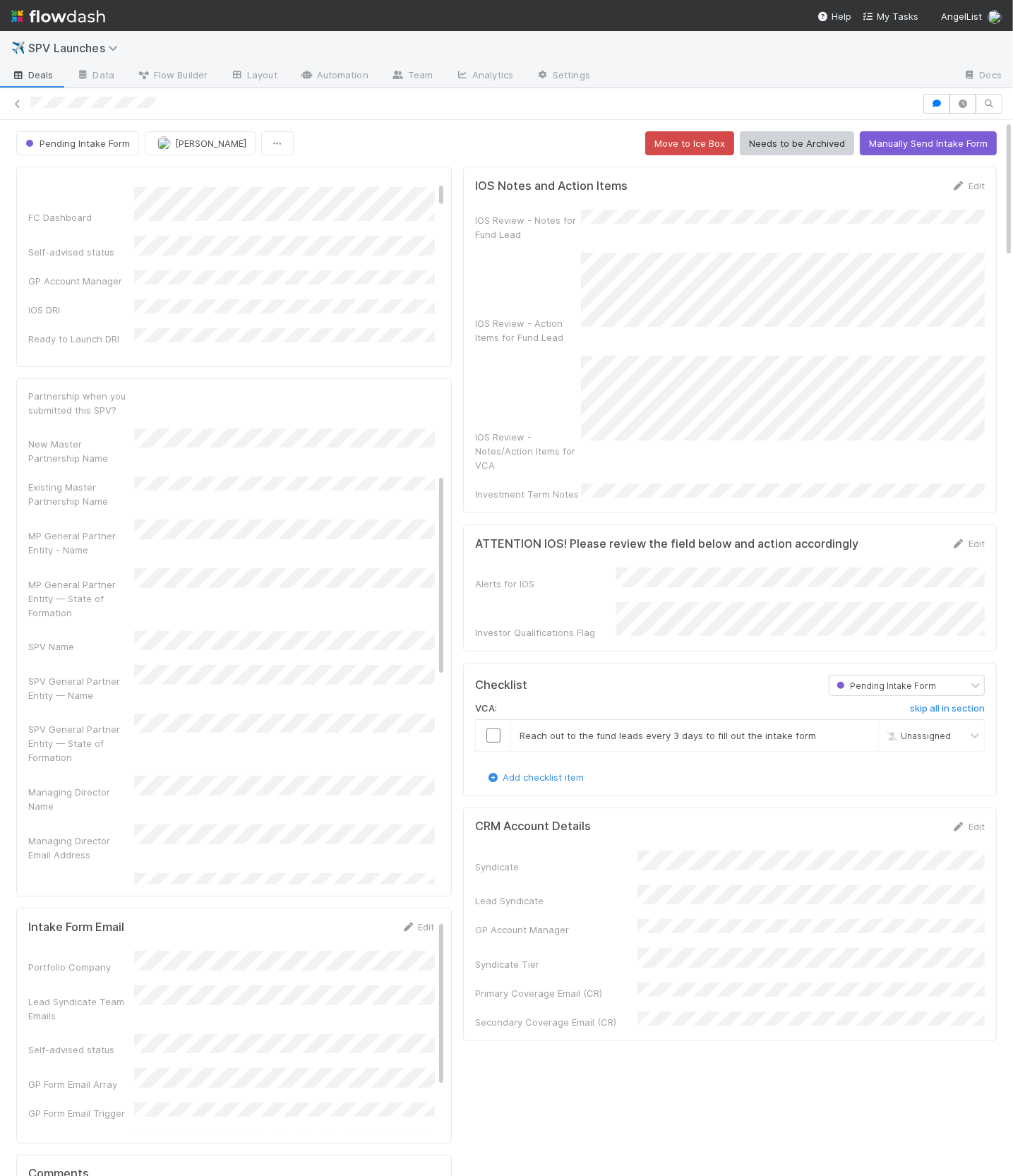
click at [487, 146] on div "Pending Intake Form Karan Thapar Move to Ice Box Needs to be Archived Manually …" at bounding box center [506, 143] width 981 height 24
click at [466, 524] on div "ATTENTION IOS! Please review the field below and action accordingly Edit Alerts…" at bounding box center [730, 587] width 534 height 127
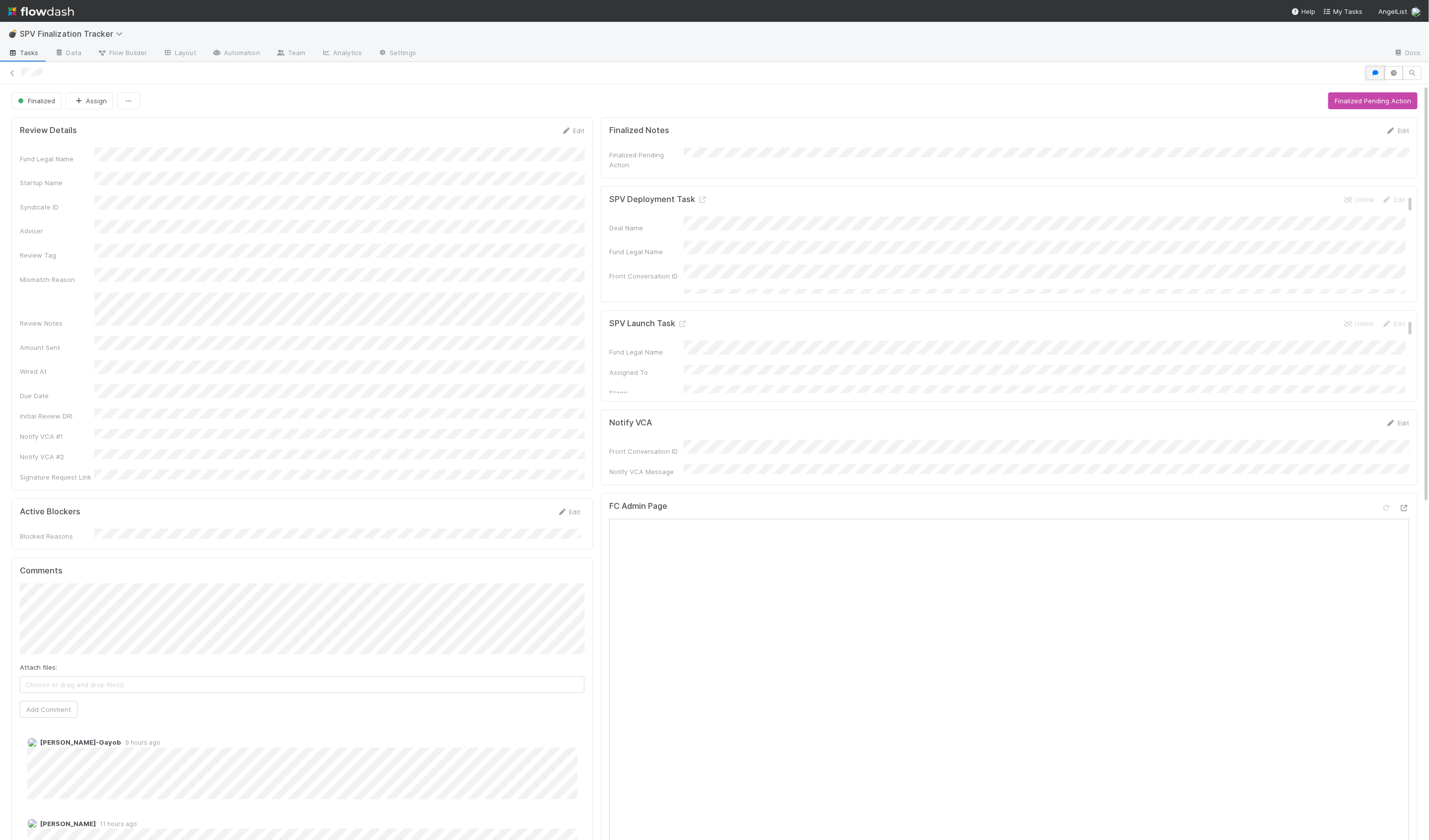
click at [1372, 72] on icon "button" at bounding box center [1375, 73] width 10 height 6
